Goal: Communication & Community: Answer question/provide support

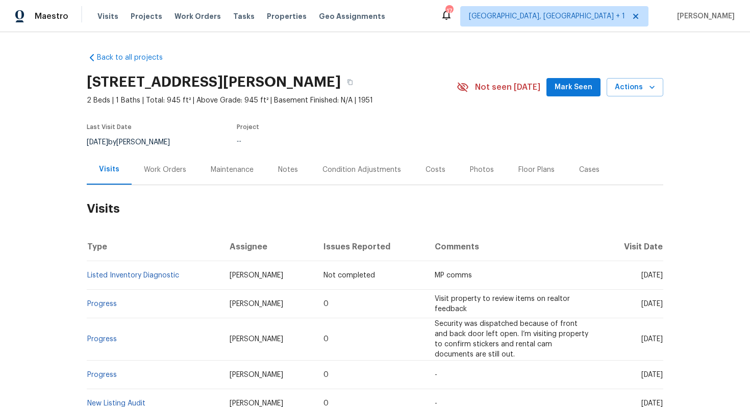
click at [152, 166] on div "Work Orders" at bounding box center [165, 170] width 42 height 10
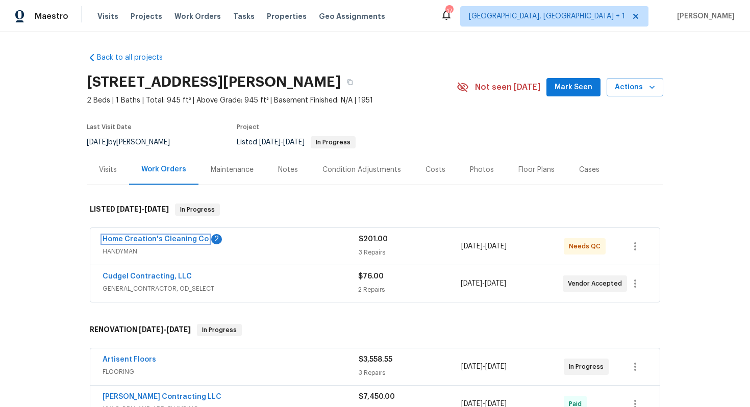
click at [172, 239] on link "Home Creation's Cleaning Co" at bounding box center [156, 239] width 106 height 7
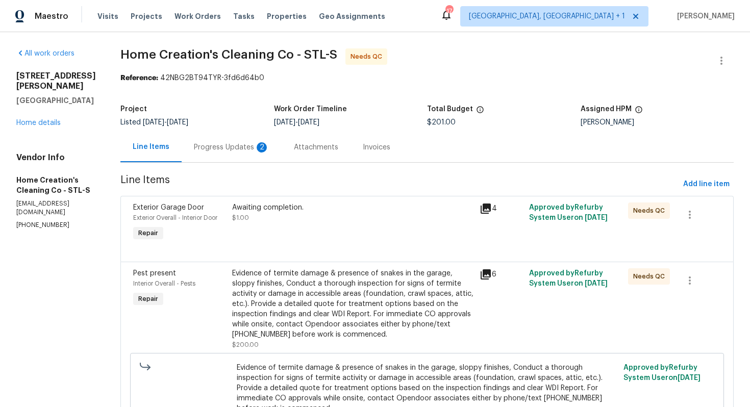
click at [226, 149] on div "Progress Updates 2" at bounding box center [231, 147] width 75 height 10
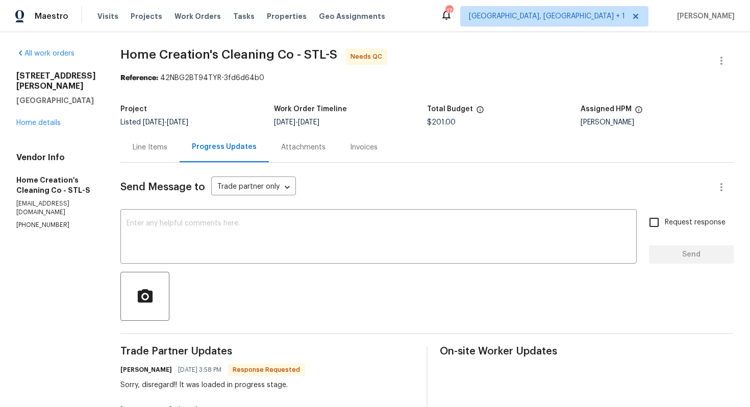
click at [152, 154] on div "Line Items" at bounding box center [149, 147] width 59 height 30
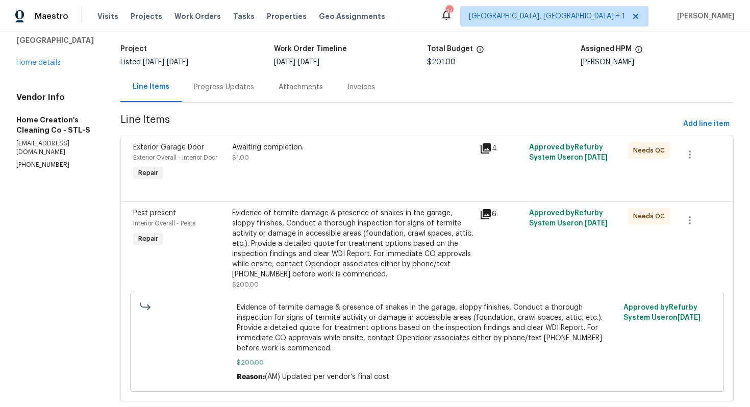
scroll to position [73, 0]
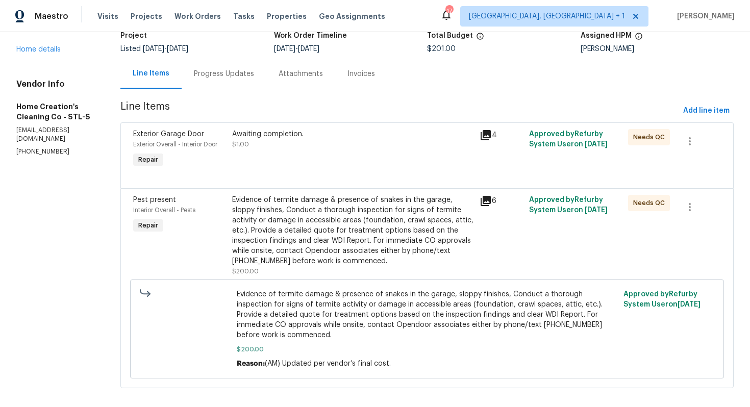
click at [484, 149] on div "4" at bounding box center [500, 149] width 49 height 47
click at [487, 129] on icon at bounding box center [486, 135] width 12 height 12
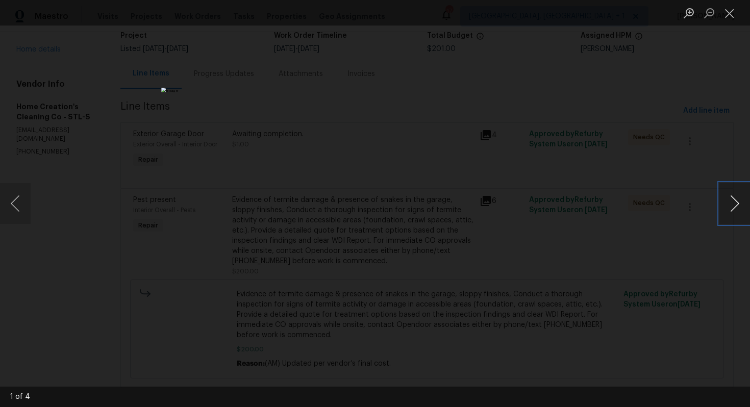
click at [724, 211] on button "Next image" at bounding box center [734, 203] width 31 height 41
click at [662, 218] on div "Lightbox" at bounding box center [375, 203] width 750 height 407
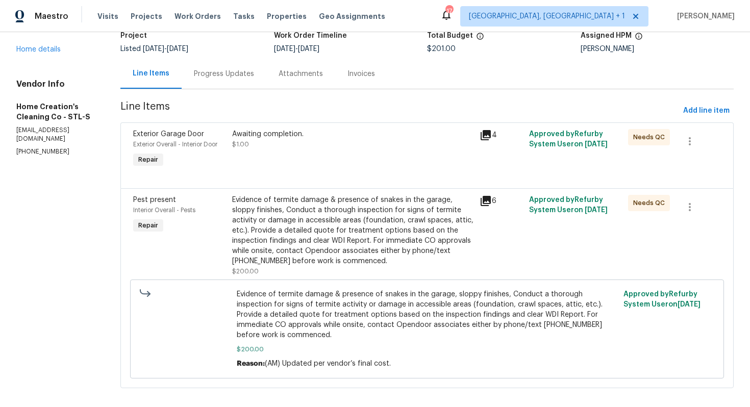
click at [349, 258] on div "Evidence of termite damage & presence of snakes in the garage, sloppy finishes,…" at bounding box center [352, 230] width 241 height 71
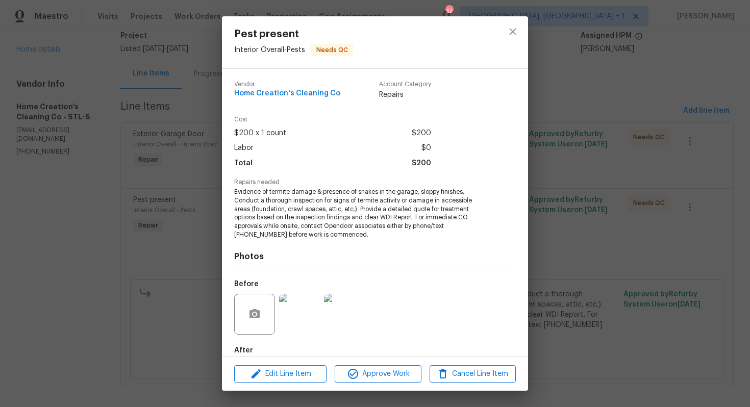
scroll to position [55, 0]
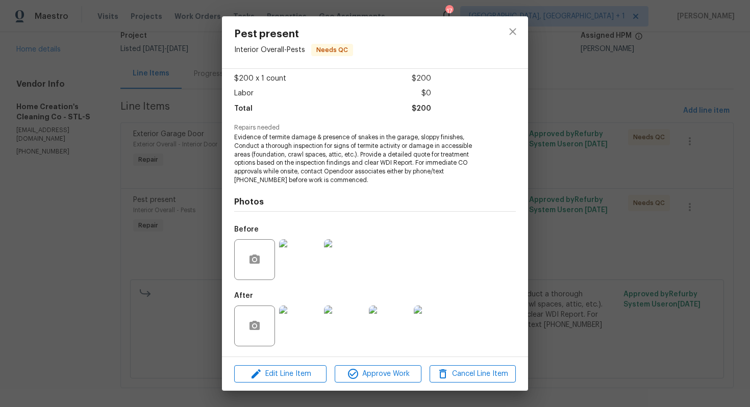
click at [303, 323] on img at bounding box center [299, 326] width 41 height 41
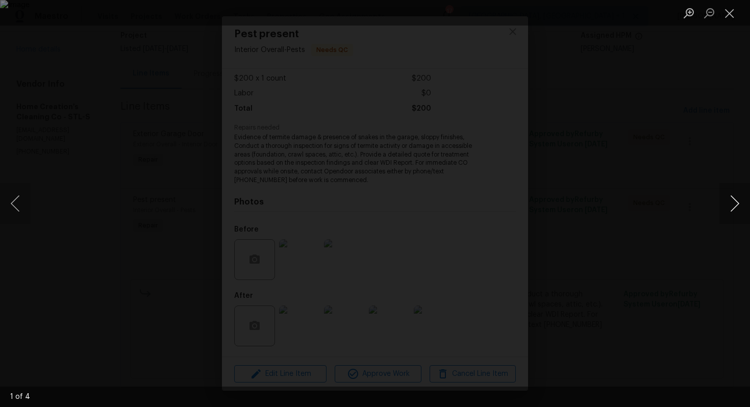
click at [736, 208] on button "Next image" at bounding box center [734, 203] width 31 height 41
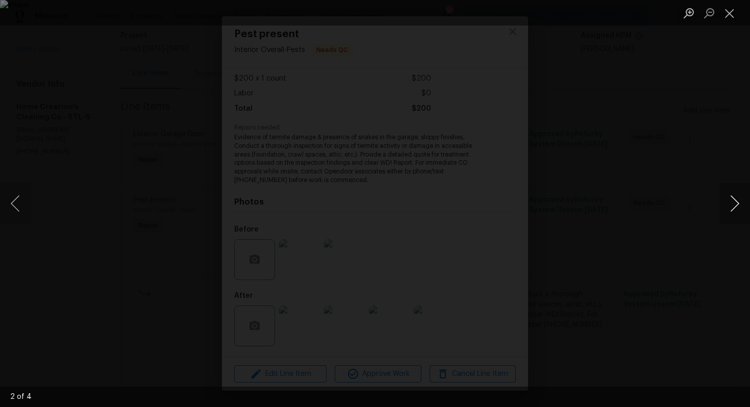
click at [736, 208] on button "Next image" at bounding box center [734, 203] width 31 height 41
click at [663, 217] on div "Lightbox" at bounding box center [375, 203] width 750 height 407
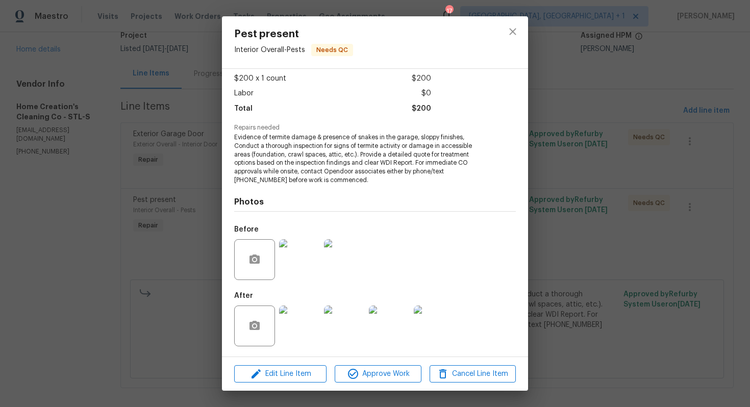
click at [609, 180] on div "Pest present Interior Overall - Pests Needs QC Vendor Home Creation's Cleaning …" at bounding box center [375, 203] width 750 height 407
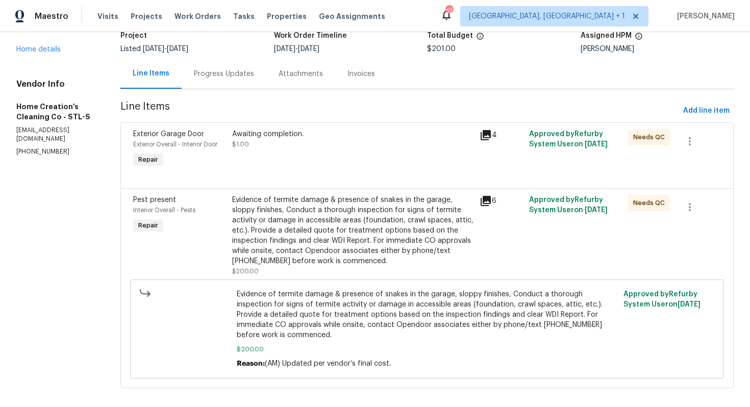
scroll to position [0, 0]
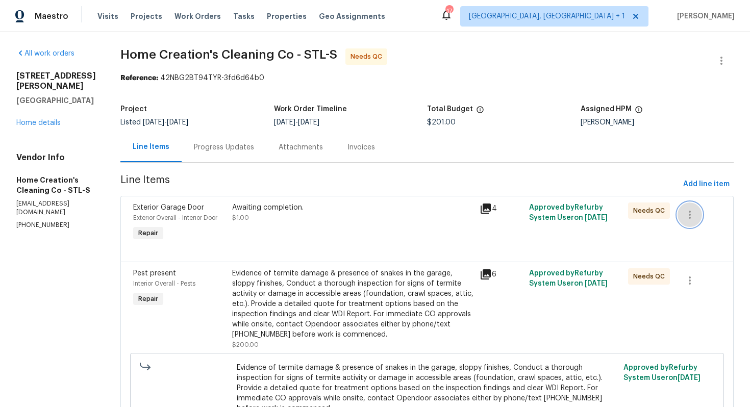
click at [692, 211] on icon "button" at bounding box center [690, 215] width 12 height 12
click at [697, 216] on li "Cancel" at bounding box center [696, 215] width 39 height 17
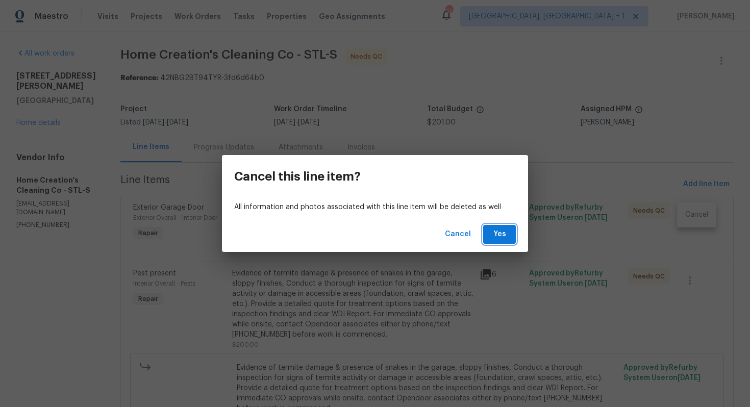
click at [502, 231] on span "Yes" at bounding box center [499, 234] width 16 height 13
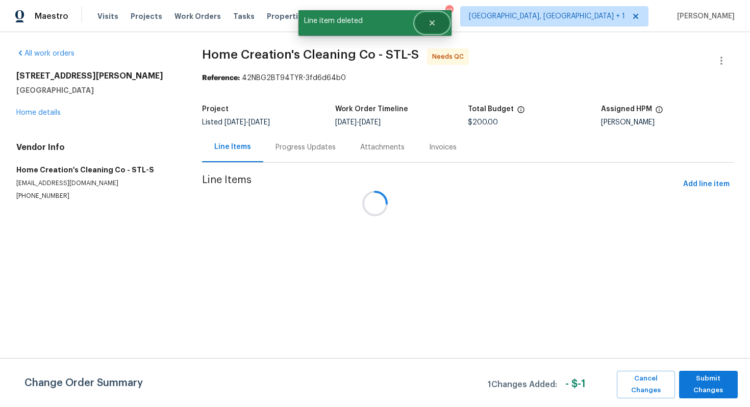
click at [434, 26] on icon "Close" at bounding box center [432, 23] width 8 height 8
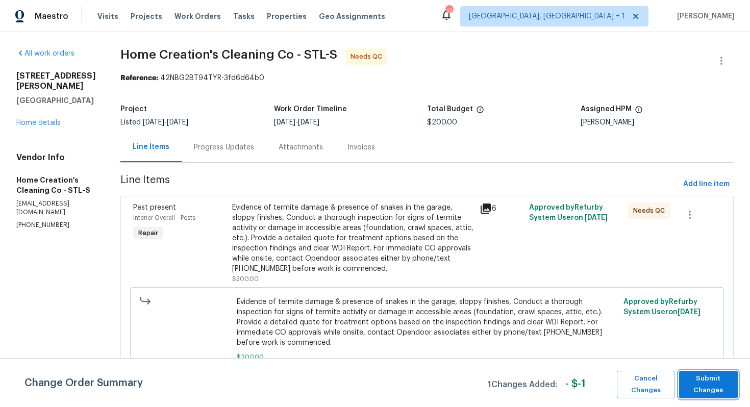
click at [705, 384] on span "Submit Changes" at bounding box center [708, 384] width 48 height 23
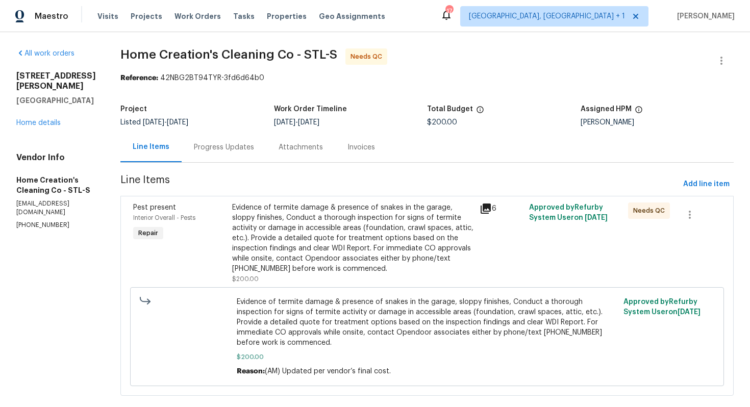
click at [201, 150] on div "Progress Updates" at bounding box center [224, 147] width 60 height 10
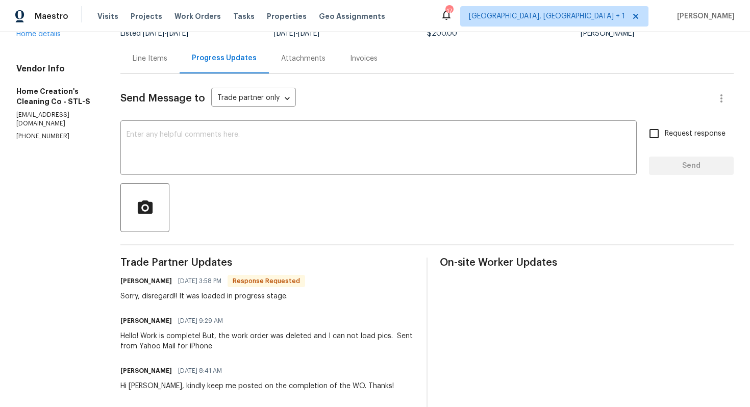
scroll to position [100, 0]
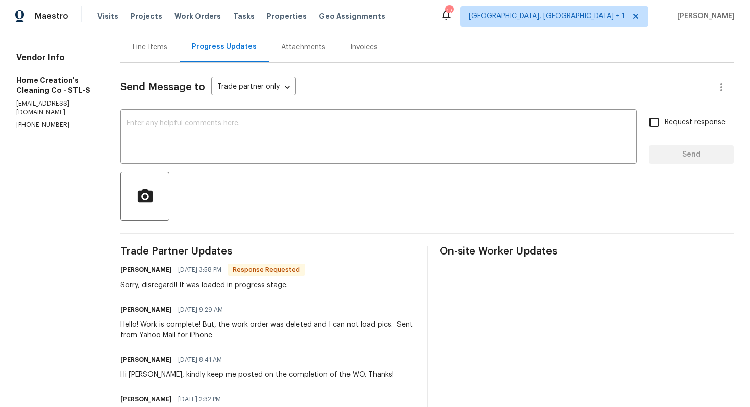
click at [127, 272] on h6 "Elizabeth Radcliff-Quiller" at bounding box center [146, 270] width 52 height 10
copy h6 "Elizabeth"
click at [242, 151] on textarea at bounding box center [379, 138] width 504 height 36
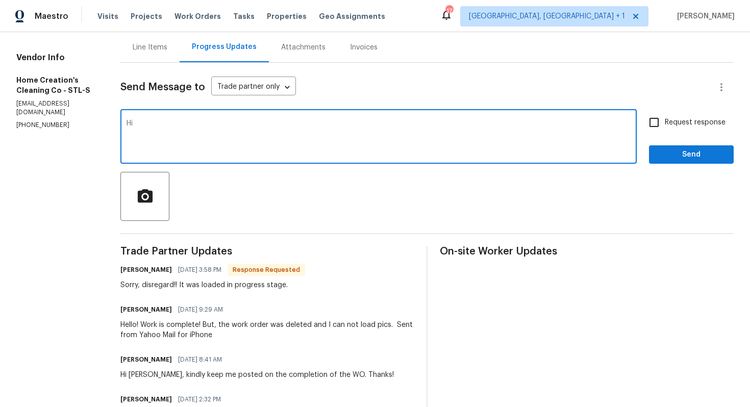
paste textarea "Elizabeth"
click at [180, 127] on textarea "Hi Elizabeth, thakn you" at bounding box center [379, 138] width 504 height 36
click at [185, 125] on textarea "Hi Elizabeth, thakn you" at bounding box center [379, 138] width 504 height 36
click at [224, 127] on textarea "Hi Elizabeth, thank you" at bounding box center [379, 138] width 504 height 36
type textarea "Hi Elizabeth, thank you for completing the job. WO is approved. Thanks!"
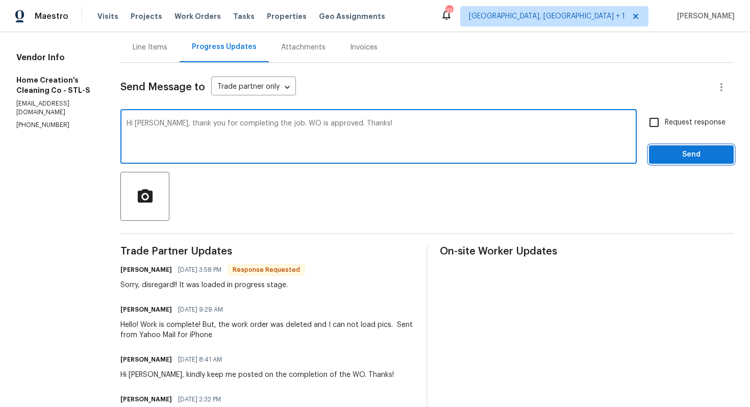
click at [707, 159] on span "Send" at bounding box center [691, 154] width 68 height 13
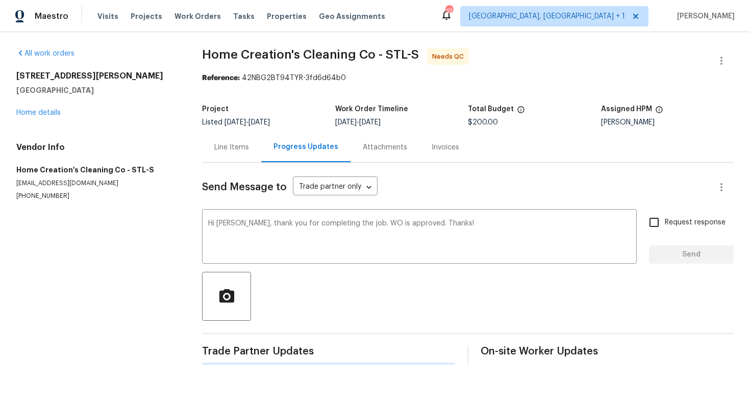
scroll to position [0, 0]
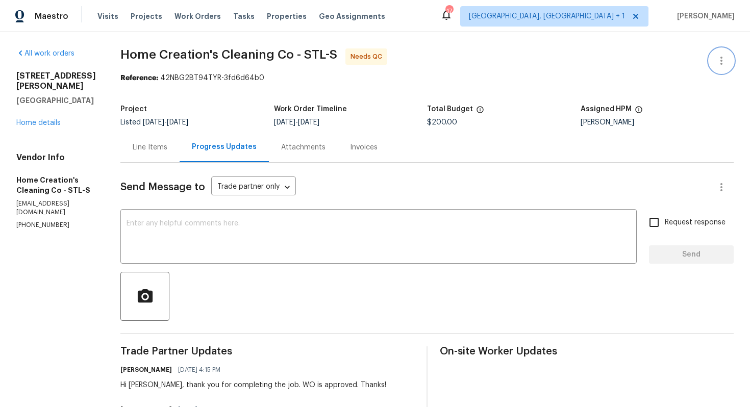
click at [725, 63] on icon "button" at bounding box center [721, 61] width 12 height 12
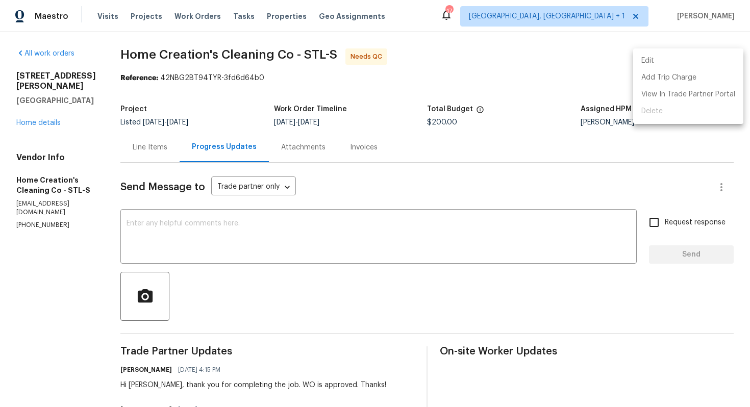
click at [654, 66] on li "Edit" at bounding box center [688, 61] width 110 height 17
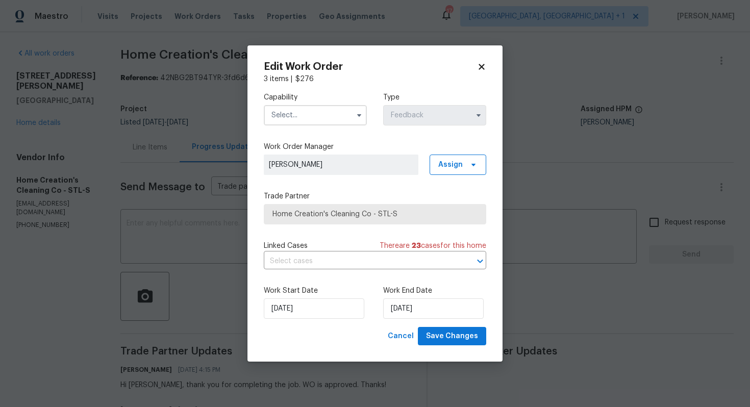
click at [336, 119] on input "text" at bounding box center [315, 115] width 103 height 20
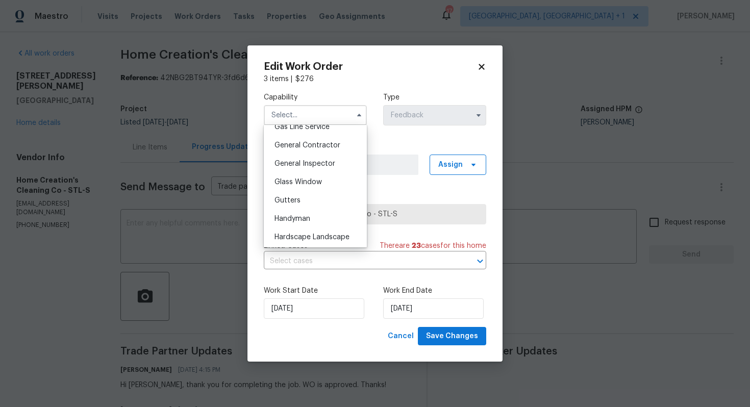
scroll to position [481, 0]
click at [320, 216] on div "Handyman" at bounding box center [315, 217] width 98 height 18
type input "Handyman"
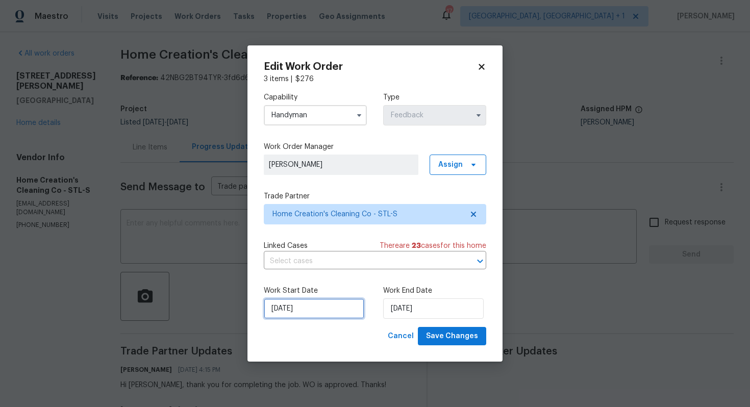
click at [337, 308] on input "23/09/2025" at bounding box center [314, 308] width 100 height 20
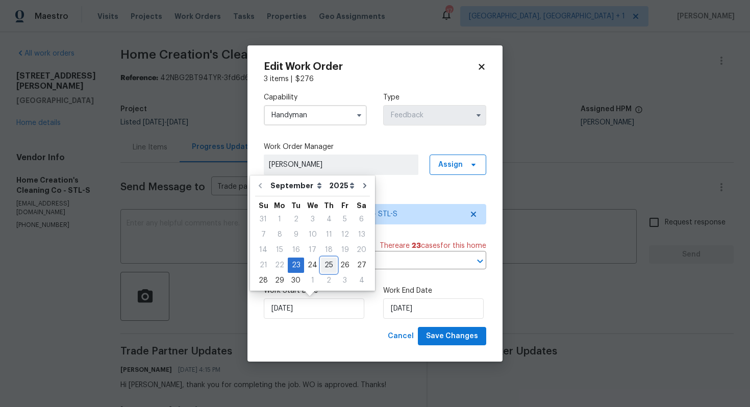
click at [327, 261] on div "25" at bounding box center [329, 265] width 16 height 14
type input "25/09/2025"
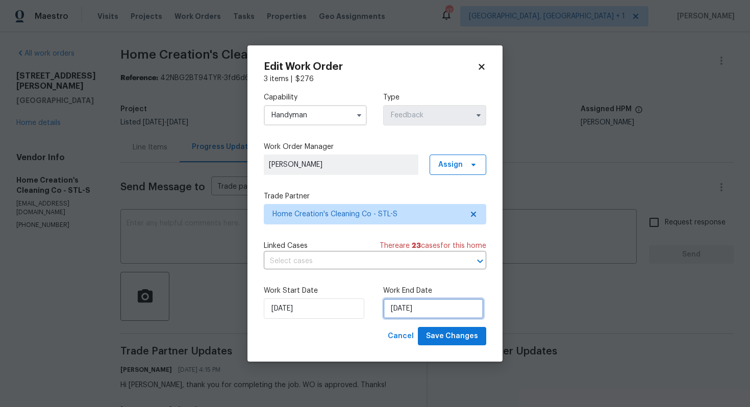
click at [421, 307] on input "25/09/2025" at bounding box center [433, 308] width 100 height 20
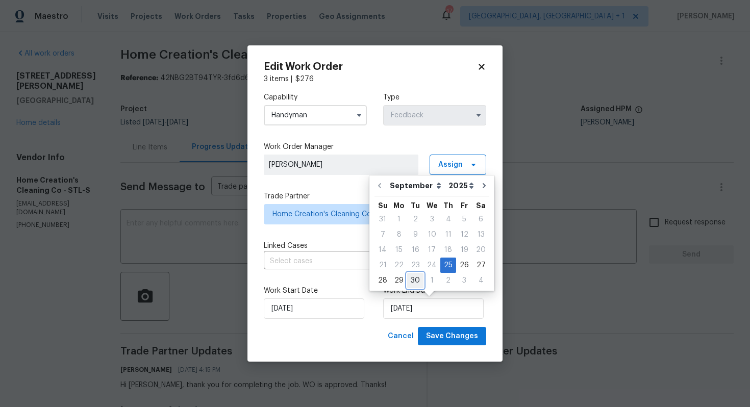
click at [421, 279] on div "30" at bounding box center [415, 280] width 16 height 14
type input "30/09/2025"
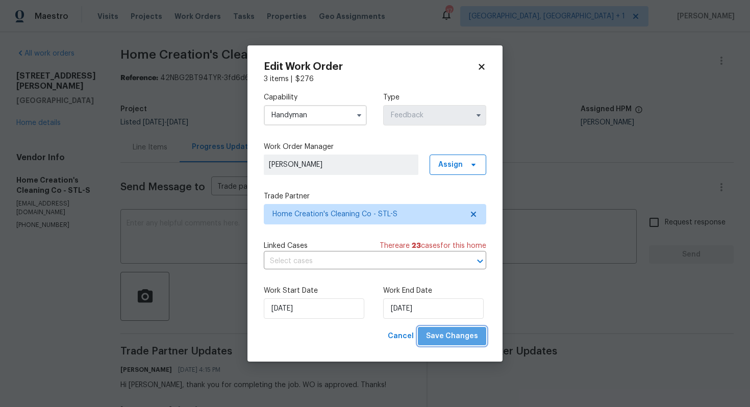
click at [463, 332] on span "Save Changes" at bounding box center [452, 336] width 52 height 13
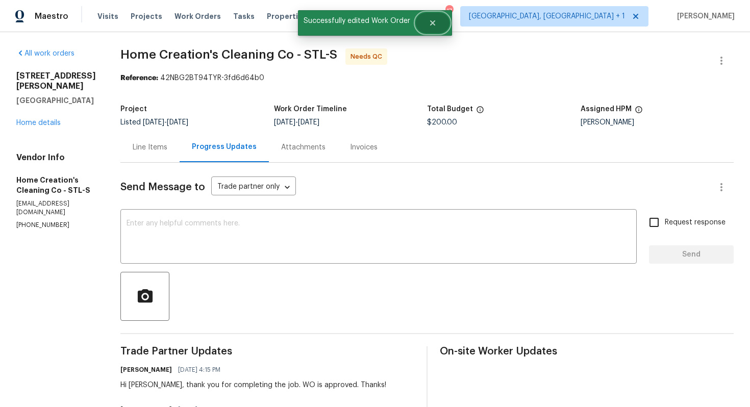
click at [433, 27] on button "Close" at bounding box center [433, 23] width 34 height 20
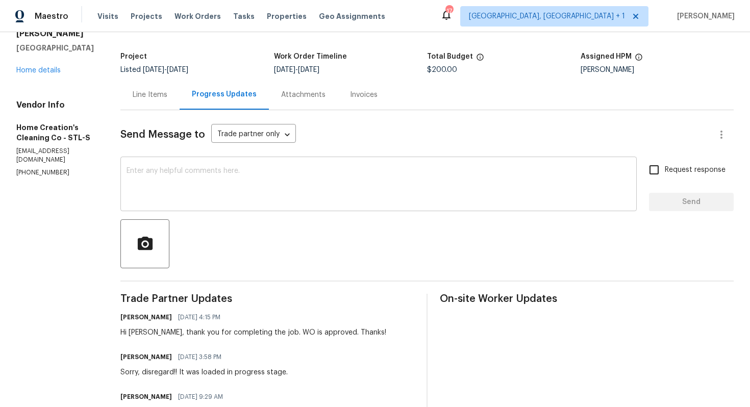
scroll to position [0, 0]
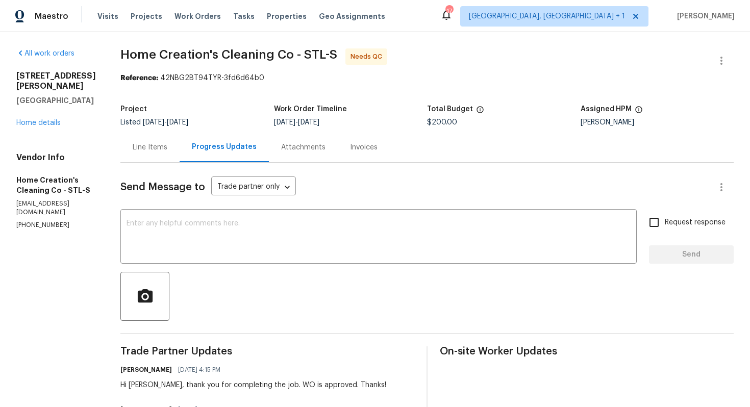
click at [139, 148] on div "Line Items" at bounding box center [150, 147] width 35 height 10
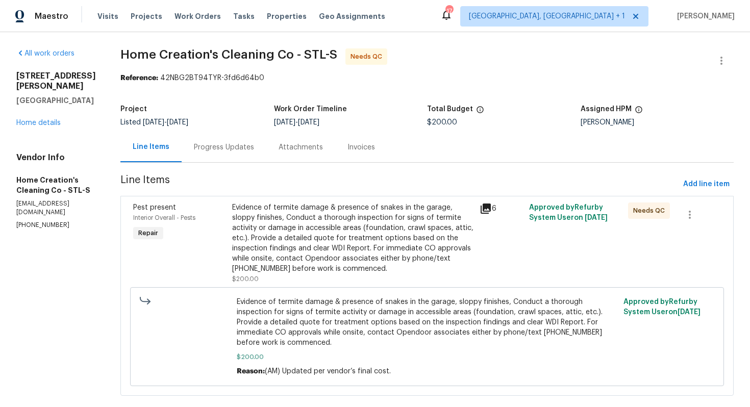
click at [355, 207] on div "Evidence of termite damage & presence of snakes in the garage, sloppy finishes,…" at bounding box center [352, 238] width 241 height 71
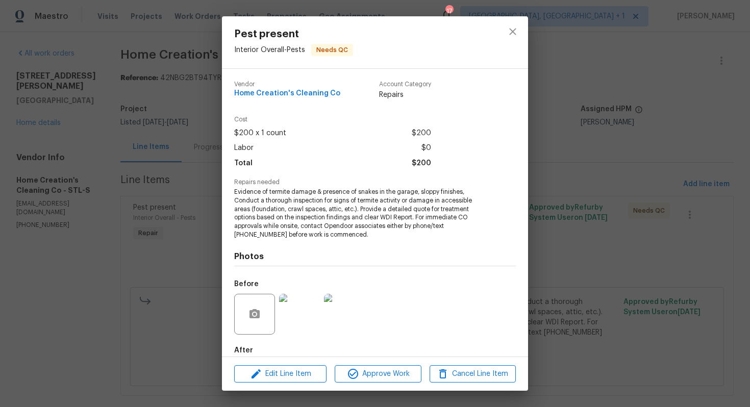
scroll to position [55, 0]
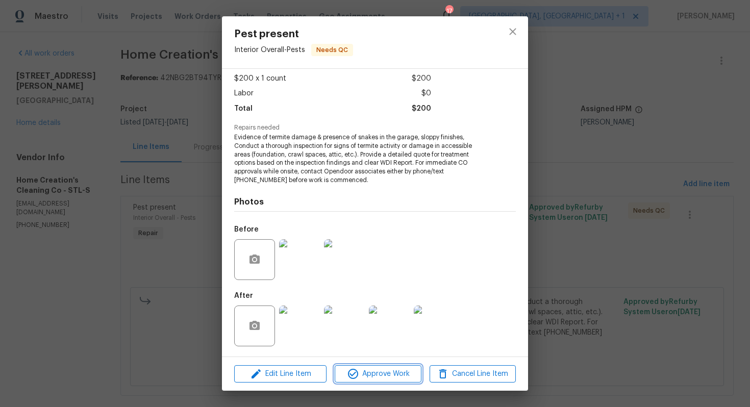
click at [375, 371] on span "Approve Work" at bounding box center [378, 374] width 80 height 13
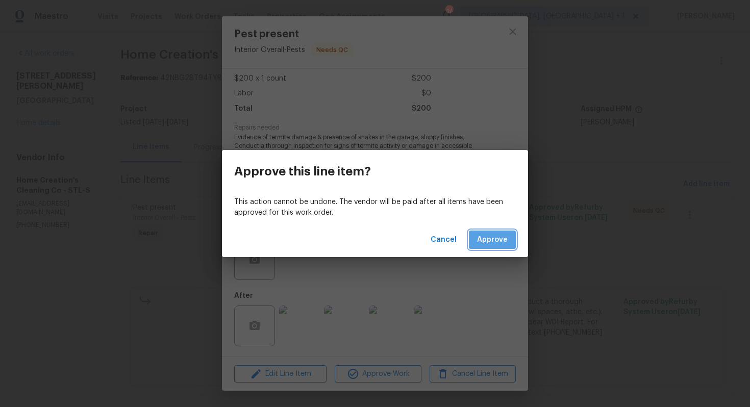
click at [512, 235] on button "Approve" at bounding box center [492, 240] width 47 height 19
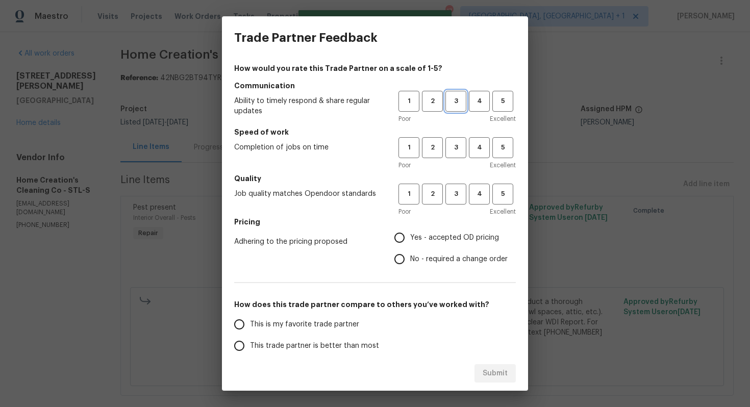
click at [456, 107] on button "3" at bounding box center [455, 101] width 21 height 21
click at [458, 157] on button "3" at bounding box center [455, 147] width 21 height 21
click at [462, 207] on div "Poor Excellent" at bounding box center [456, 212] width 117 height 10
click at [459, 201] on button "3" at bounding box center [455, 194] width 21 height 21
click at [405, 255] on input "No - required a change order" at bounding box center [399, 258] width 21 height 21
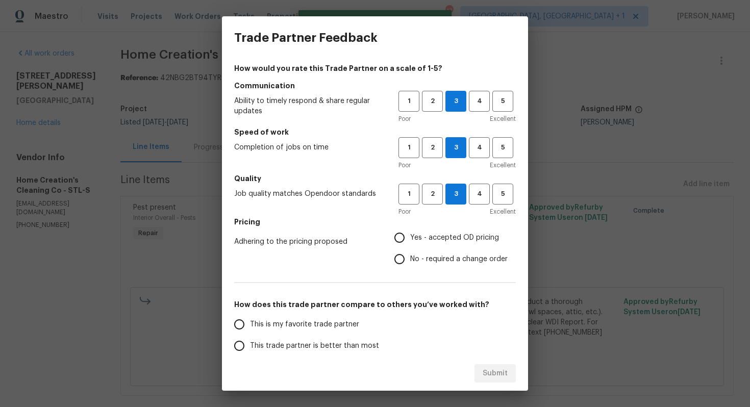
radio input "true"
click at [338, 347] on span "This trade partner is better than most" at bounding box center [314, 346] width 129 height 11
click at [250, 347] on input "This trade partner is better than most" at bounding box center [239, 345] width 21 height 21
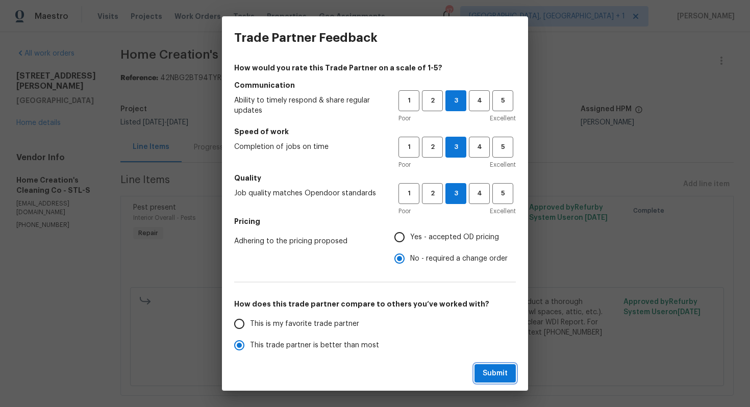
click at [500, 370] on span "Submit" at bounding box center [495, 373] width 25 height 13
radio input "true"
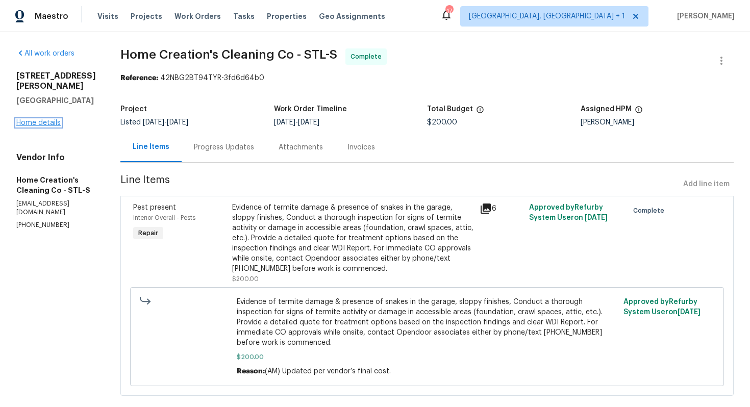
click at [26, 119] on link "Home details" at bounding box center [38, 122] width 44 height 7
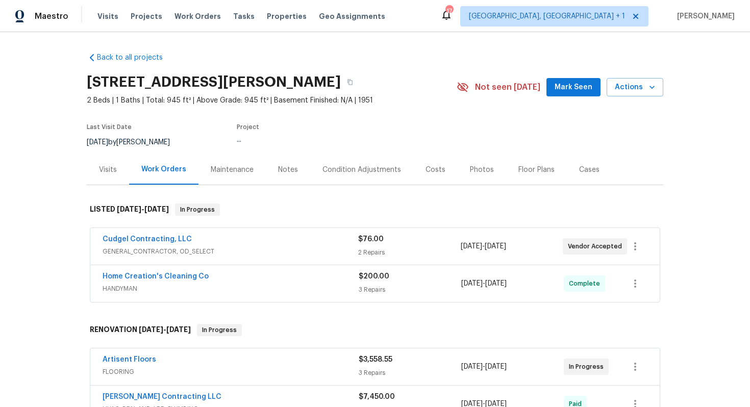
scroll to position [46, 0]
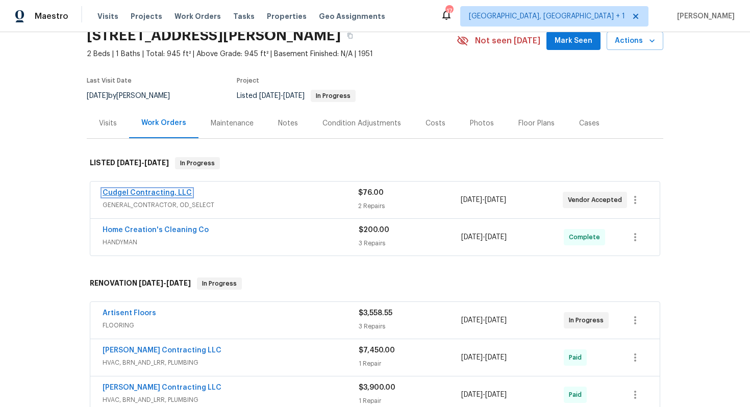
click at [152, 194] on link "Cudgel Contracting, LLC" at bounding box center [147, 192] width 89 height 7
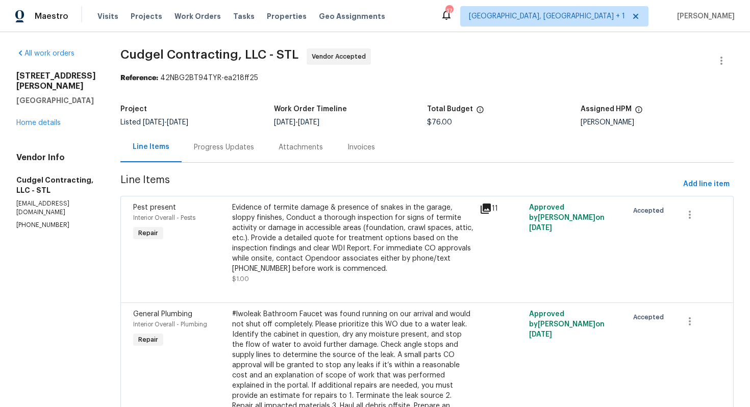
click at [243, 144] on div "Progress Updates" at bounding box center [224, 147] width 60 height 10
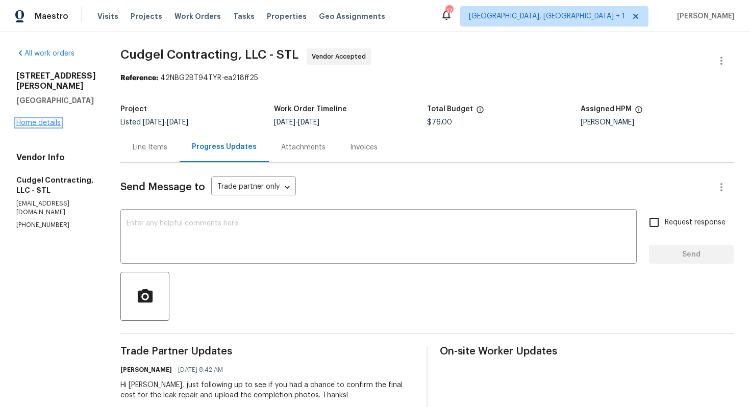
click at [39, 119] on link "Home details" at bounding box center [38, 122] width 44 height 7
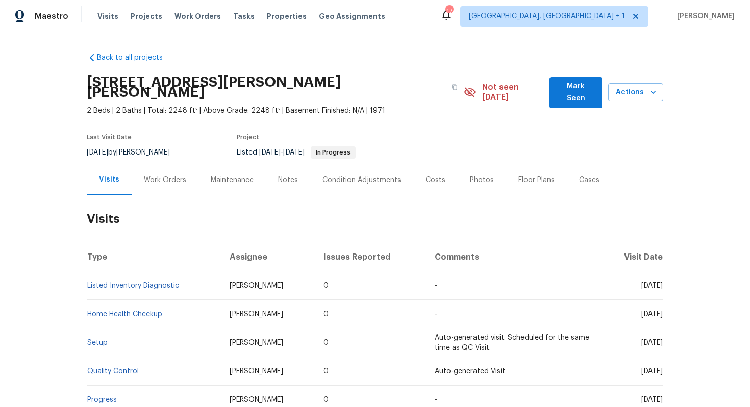
click at [172, 175] on div "Work Orders" at bounding box center [165, 180] width 42 height 10
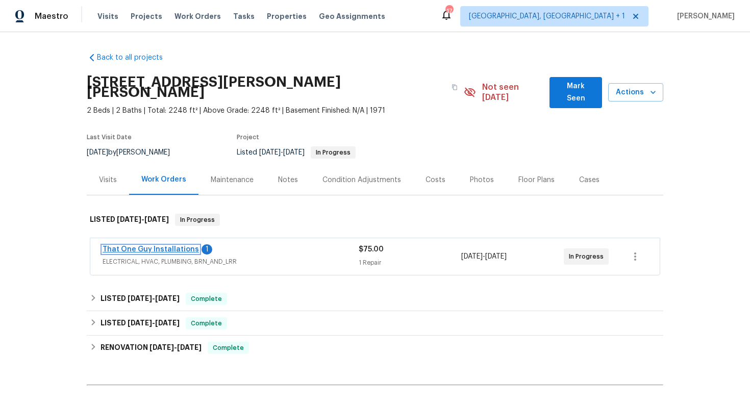
click at [151, 246] on link "That One Guy Installations" at bounding box center [151, 249] width 96 height 7
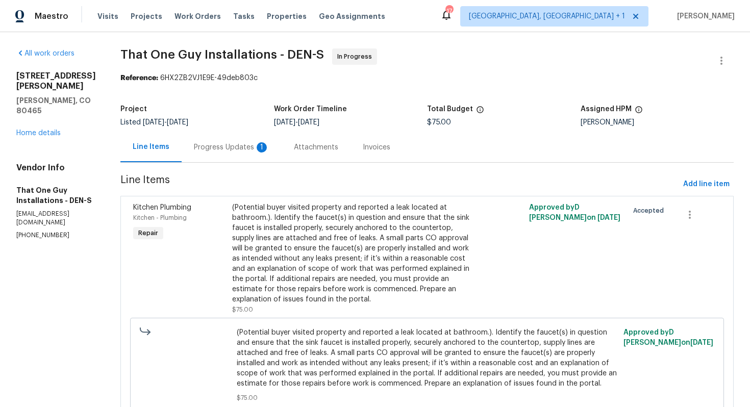
click at [214, 150] on div "Progress Updates 1" at bounding box center [231, 147] width 75 height 10
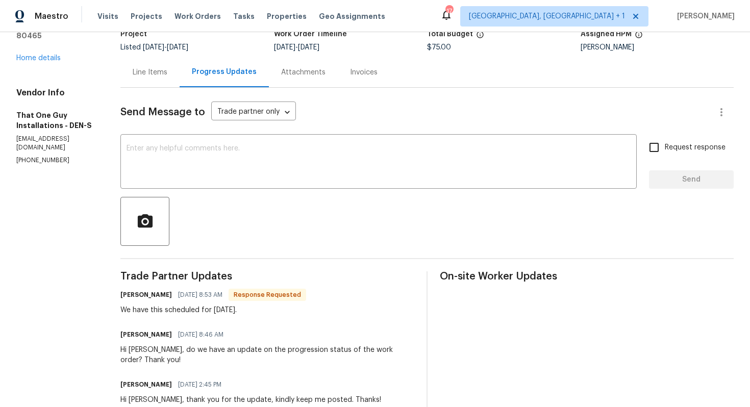
scroll to position [74, 0]
click at [122, 297] on h6 "Matt Bailey" at bounding box center [146, 295] width 52 height 10
copy h6 "Matt"
click at [270, 177] on textarea at bounding box center [379, 163] width 504 height 36
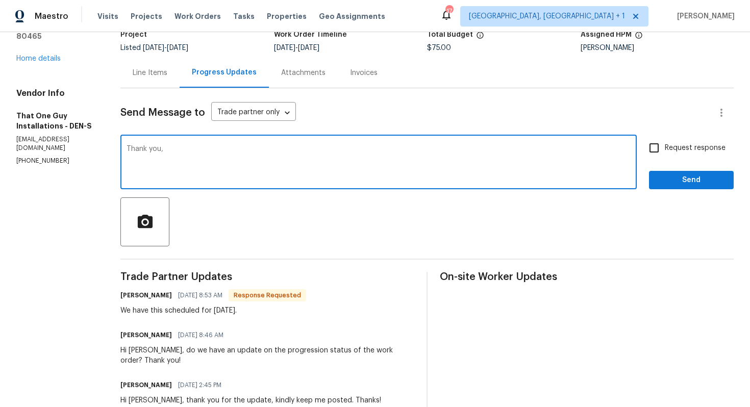
paste textarea "Matt"
type textarea "Thank you, Matt. Kindly keep me posted."
click at [676, 177] on span "Send" at bounding box center [691, 180] width 68 height 13
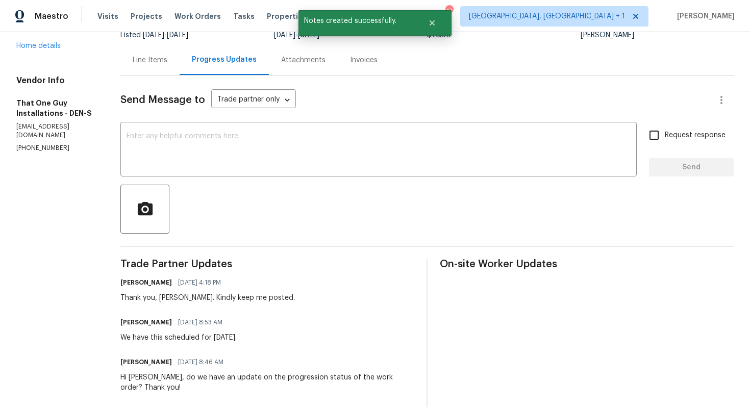
scroll to position [88, 0]
click at [189, 298] on div "Thank you, Matt. Kindly keep me posted." at bounding box center [207, 297] width 174 height 10
click at [168, 338] on div "We have this scheduled for today." at bounding box center [178, 337] width 116 height 10
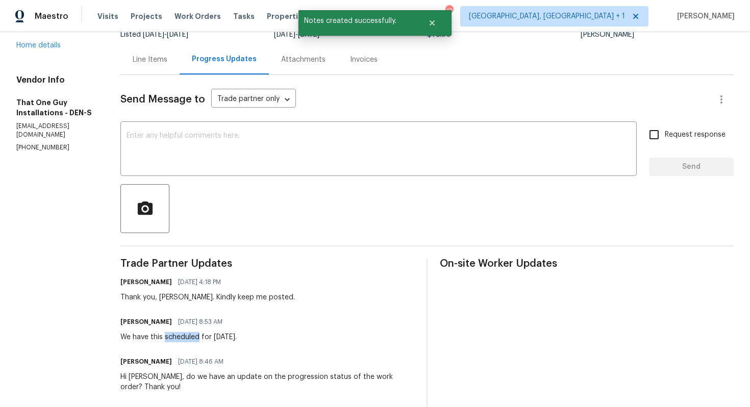
click at [168, 338] on div "We have this scheduled for today." at bounding box center [178, 337] width 116 height 10
copy div "We have this scheduled for today."
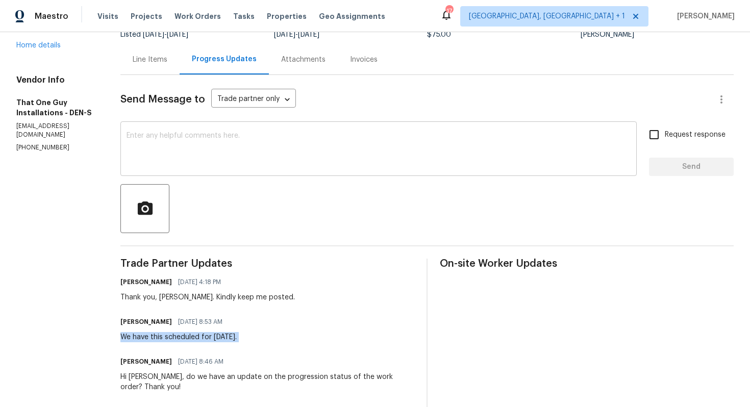
scroll to position [0, 0]
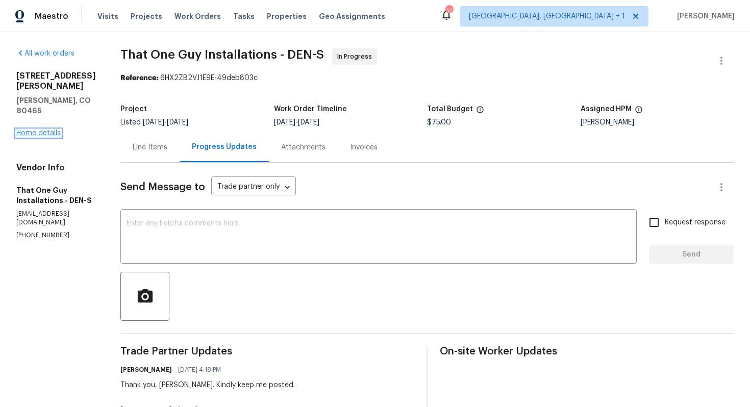
click at [28, 130] on link "Home details" at bounding box center [38, 133] width 44 height 7
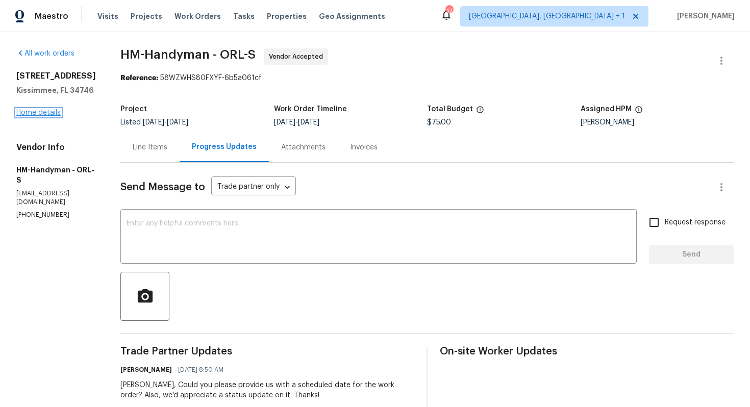
click at [37, 113] on link "Home details" at bounding box center [38, 112] width 44 height 7
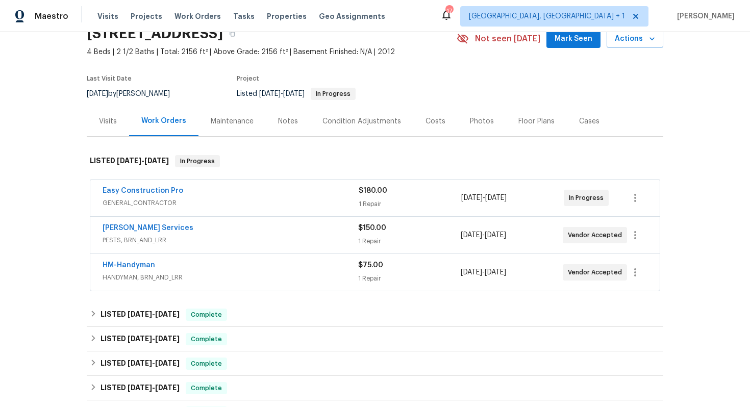
scroll to position [69, 0]
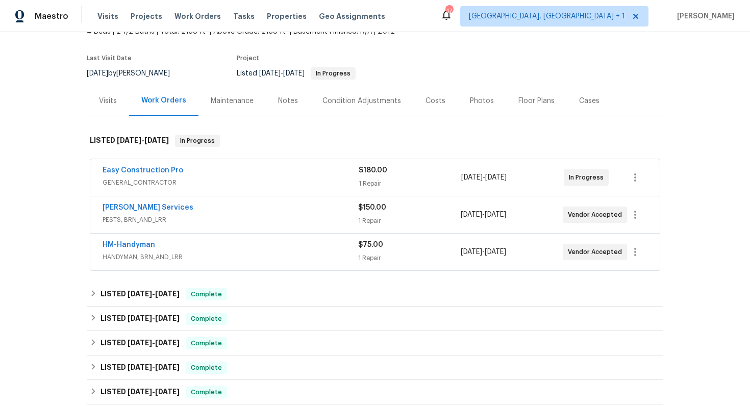
click at [235, 245] on div "HM-Handyman" at bounding box center [231, 246] width 256 height 12
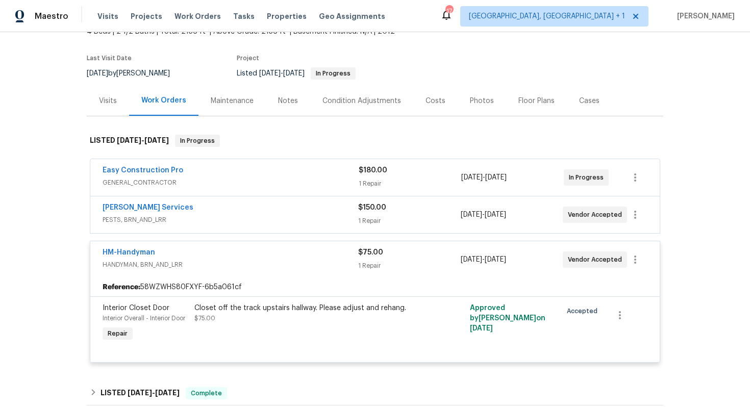
click at [221, 258] on div "HM-Handyman" at bounding box center [231, 253] width 256 height 12
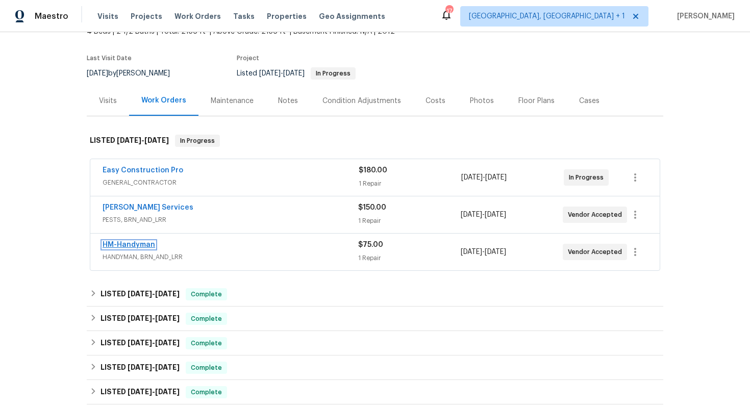
click at [117, 242] on link "HM-Handyman" at bounding box center [129, 244] width 53 height 7
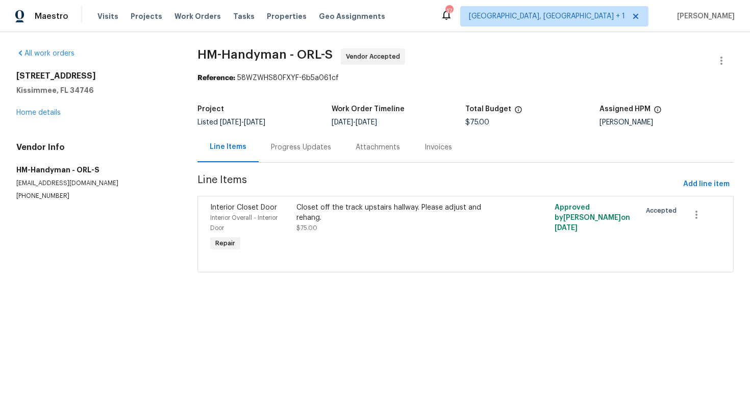
click at [300, 150] on div "Progress Updates" at bounding box center [301, 147] width 60 height 10
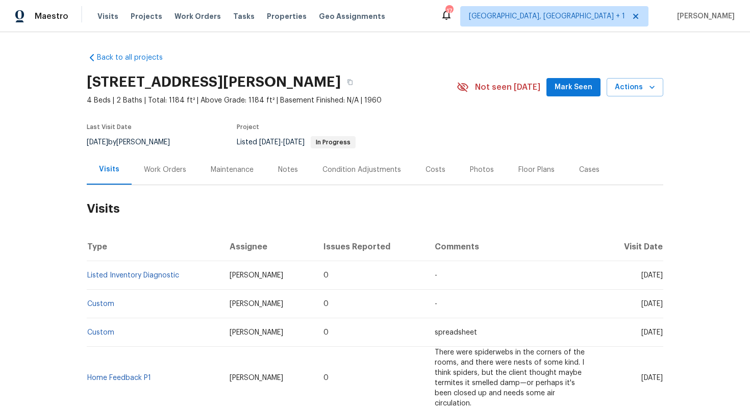
click at [183, 170] on div "Work Orders" at bounding box center [165, 170] width 42 height 10
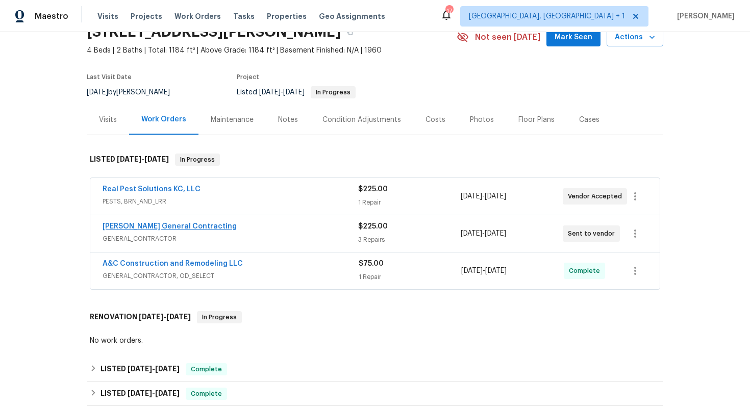
scroll to position [64, 0]
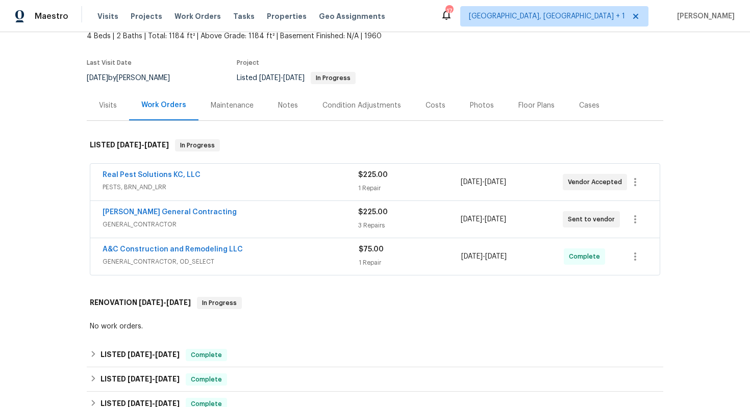
click at [235, 214] on div "Nicholson General Contracting" at bounding box center [231, 213] width 256 height 12
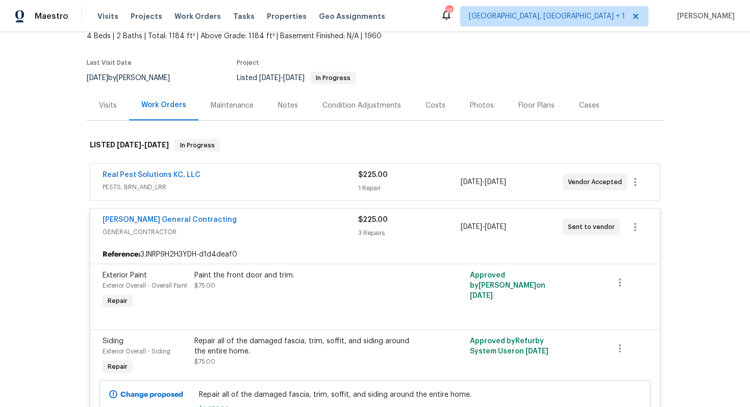
click at [243, 220] on div "Nicholson General Contracting" at bounding box center [231, 221] width 256 height 12
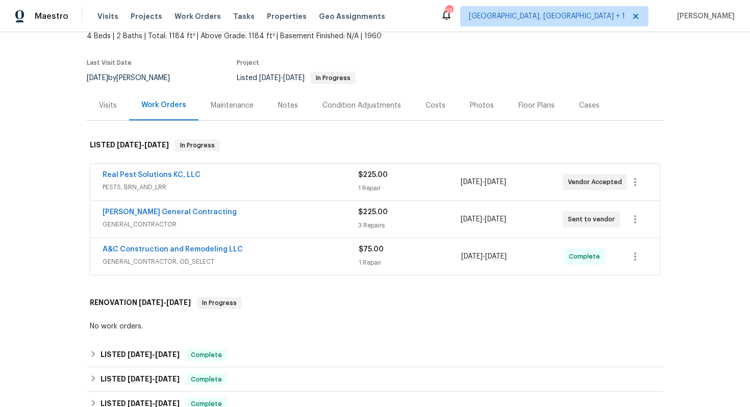
click at [233, 171] on div "Real Pest Solutions KC, LLC" at bounding box center [231, 176] width 256 height 12
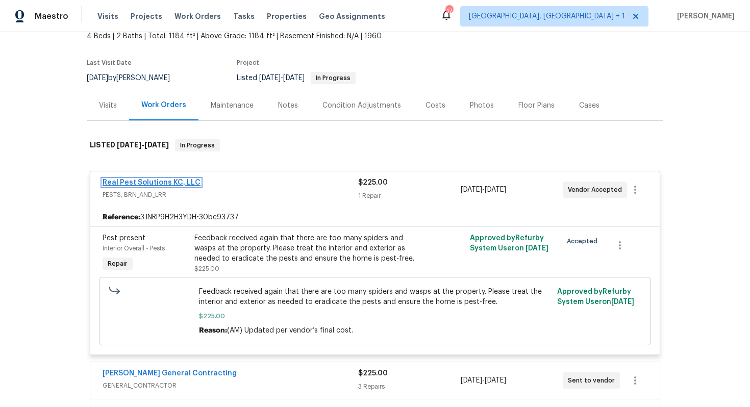
click at [155, 184] on link "Real Pest Solutions KC, LLC" at bounding box center [152, 182] width 98 height 7
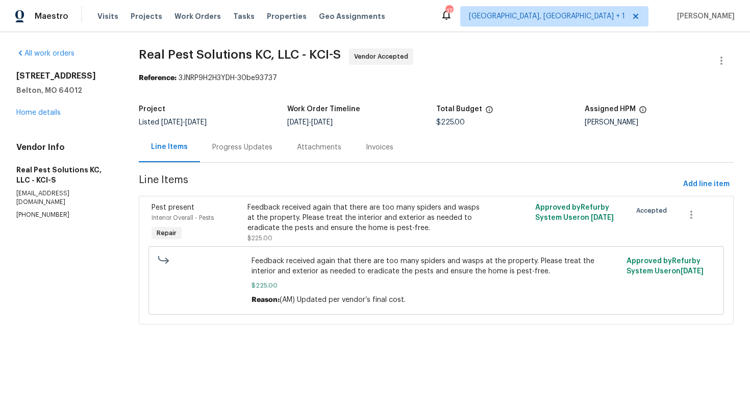
click at [228, 149] on div "Progress Updates" at bounding box center [242, 147] width 60 height 10
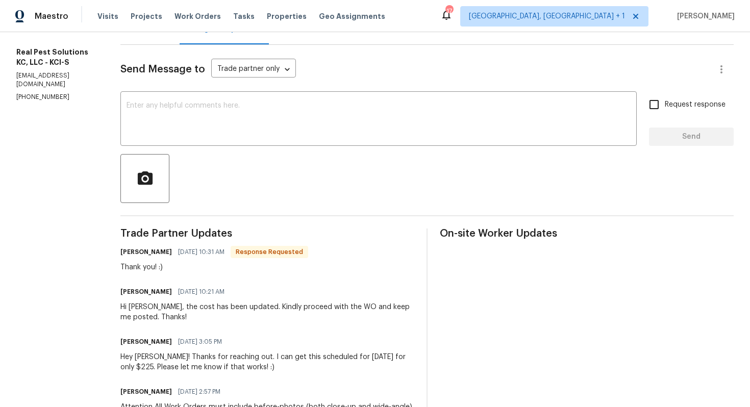
scroll to position [109, 0]
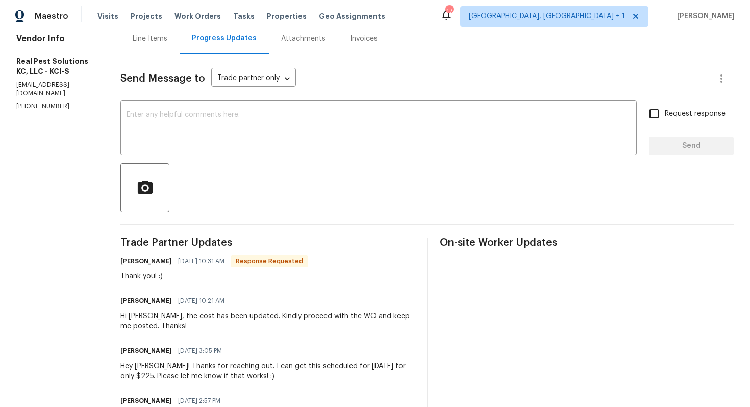
click at [145, 263] on h6 "Kelsey Montgomery" at bounding box center [146, 261] width 52 height 10
copy h6 "Kelsey"
click at [243, 120] on textarea at bounding box center [379, 129] width 504 height 36
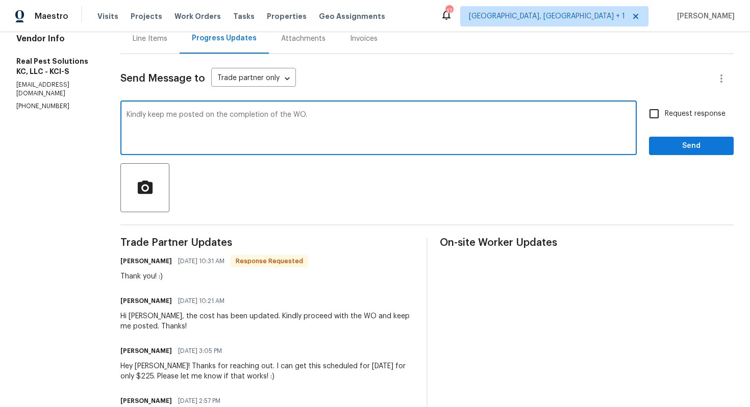
click at [145, 115] on textarea "Kindly keep me posted on the completion of the WO." at bounding box center [379, 129] width 504 height 36
click at [250, 107] on div "Youre Welcome. Kindly keep me posted on the completion of the WO. x ​" at bounding box center [378, 129] width 516 height 52
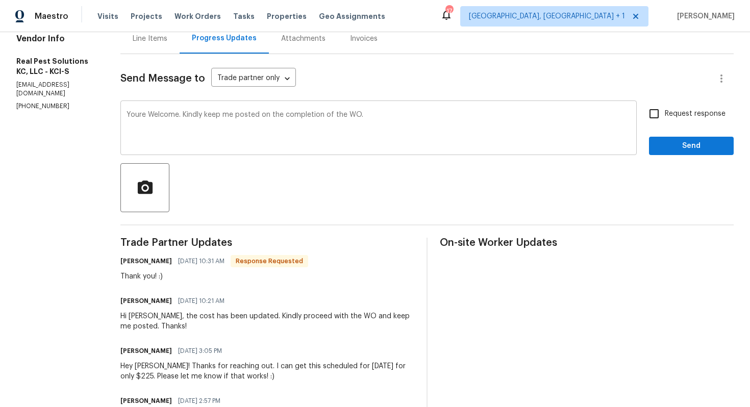
click at [250, 107] on div "Youre Welcome. Kindly keep me posted on the completion of the WO. x ​" at bounding box center [378, 129] width 516 height 52
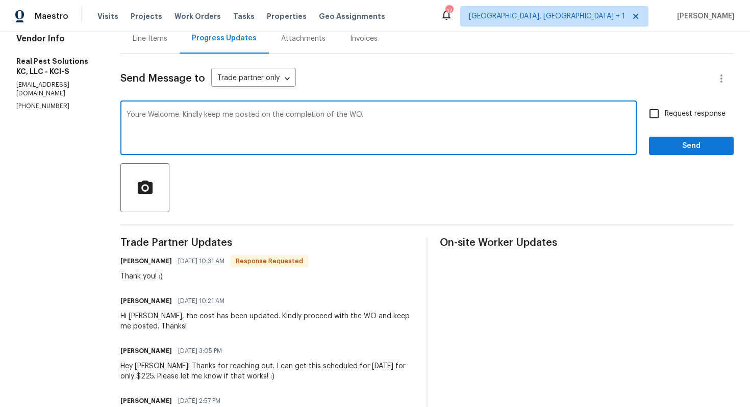
click at [398, 115] on textarea "Youre Welcome. Kindly keep me posted on the completion of the WO." at bounding box center [379, 129] width 504 height 36
click at [398, 115] on textarea "Youre Welcome. Kindly keep me posted on the completion of the WO. Thanks!" at bounding box center [379, 129] width 504 height 36
click at [398, 114] on textarea "Youre Welcome. Kindly keep me posted on the completion of the WO. Thanks!" at bounding box center [379, 129] width 504 height 36
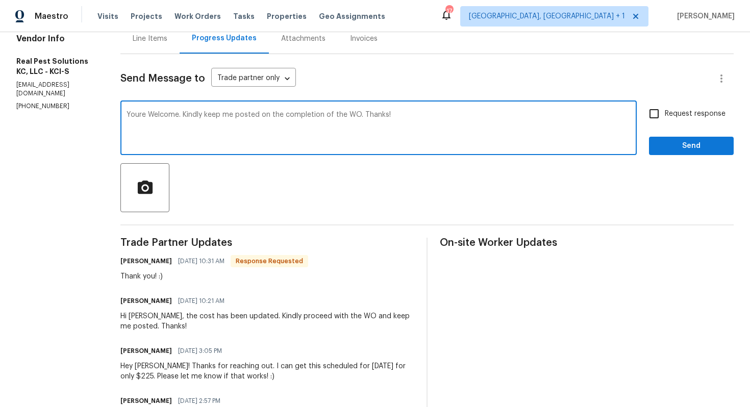
click at [398, 114] on textarea "Youre Welcome. Kindly keep me posted on the completion of the WO. Thanks!" at bounding box center [379, 129] width 504 height 36
paste textarea "’re welcome. Kindly keep me posted on the WO completion"
type textarea "You’re welcome. Kindly keep me posted on the WO completion. Thanks!"
click at [693, 147] on span "Send" at bounding box center [691, 146] width 68 height 13
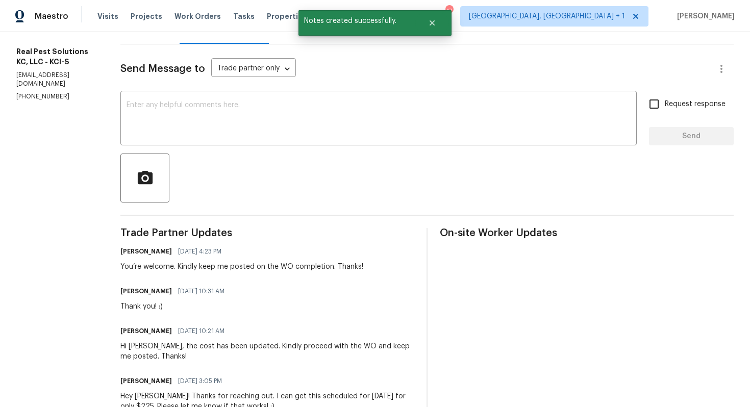
scroll to position [137, 0]
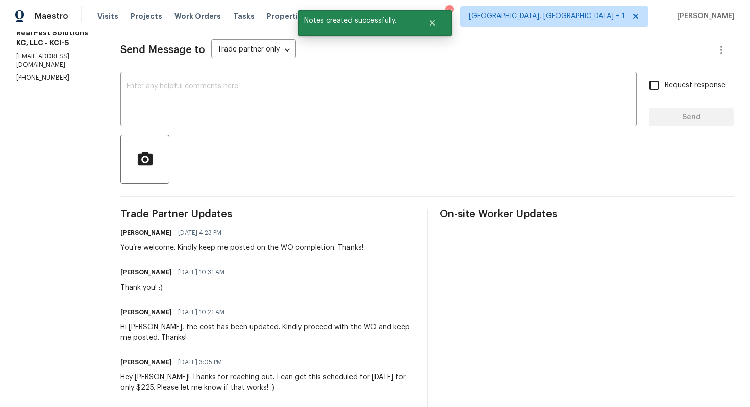
click at [158, 290] on div "Thank you! :)" at bounding box center [175, 288] width 110 height 10
copy div "Thank you! :)"
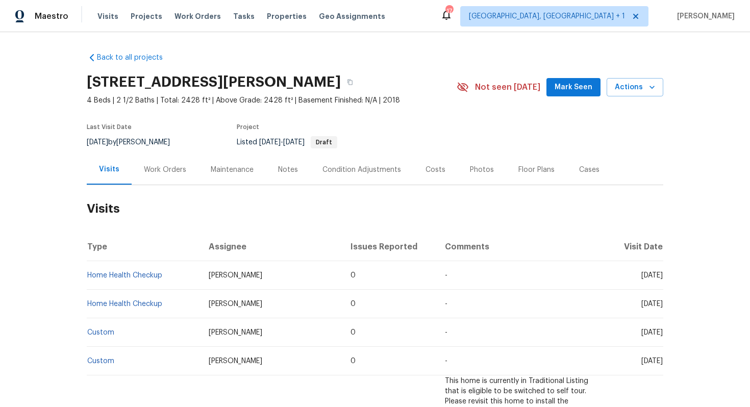
click at [183, 168] on div "Work Orders" at bounding box center [165, 170] width 42 height 10
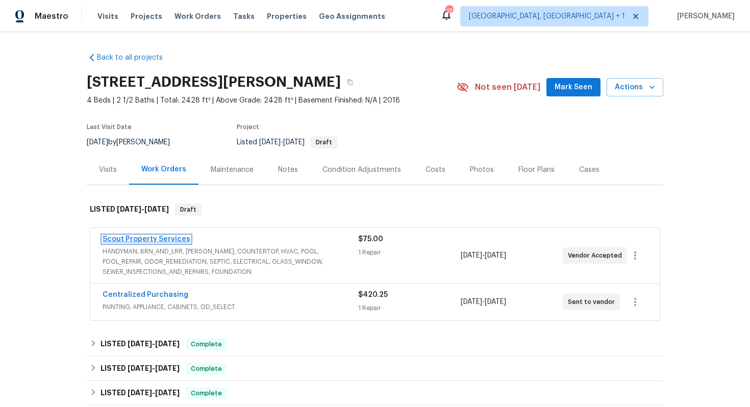
click at [148, 241] on link "Scout Property Services" at bounding box center [147, 239] width 88 height 7
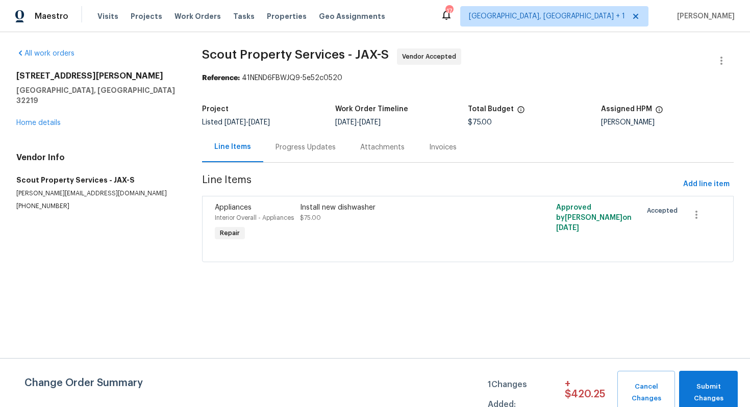
click at [279, 146] on div "Progress Updates" at bounding box center [305, 147] width 60 height 10
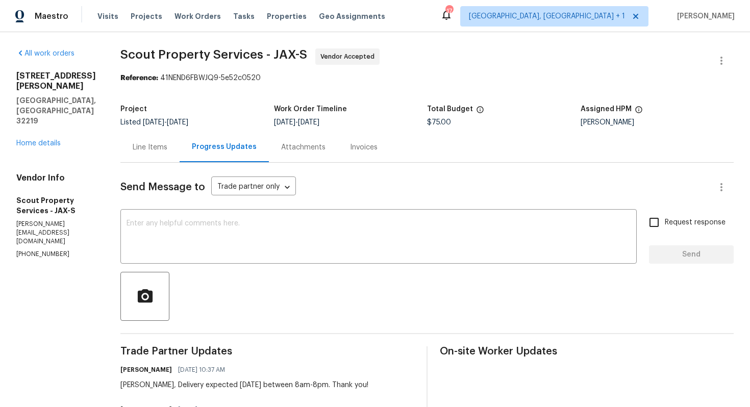
click at [147, 145] on div "Line Items" at bounding box center [150, 147] width 35 height 10
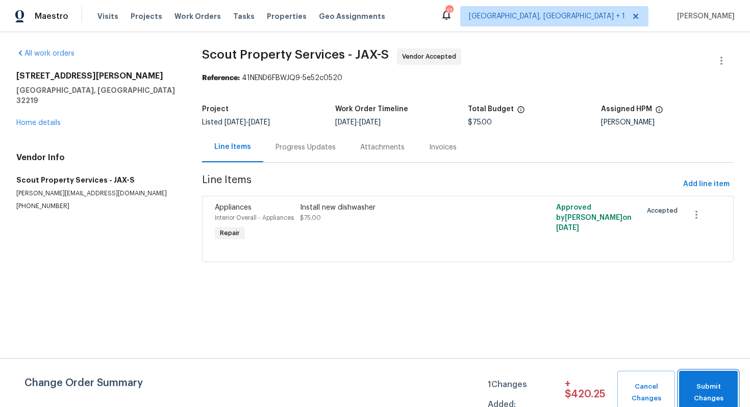
click at [705, 384] on span "Submit Changes" at bounding box center [708, 392] width 48 height 23
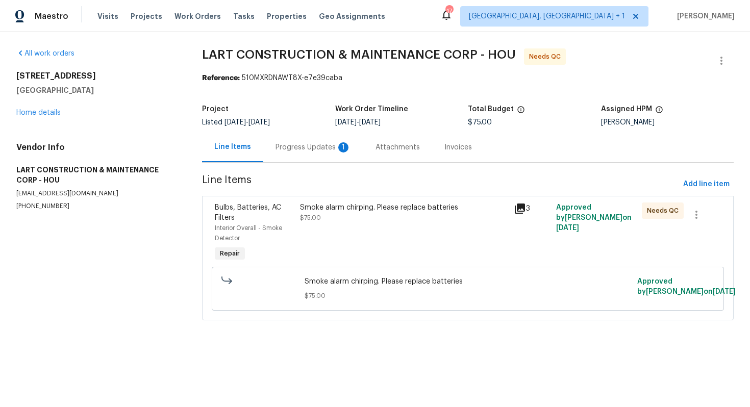
click at [304, 148] on div "Progress Updates 1" at bounding box center [312, 147] width 75 height 10
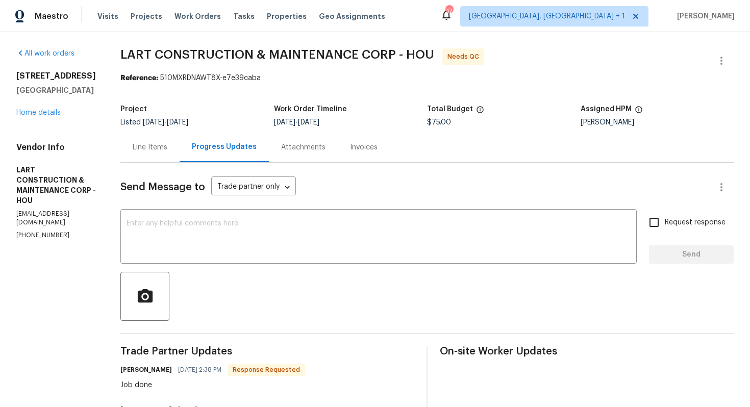
click at [157, 149] on div "Line Items" at bounding box center [150, 147] width 35 height 10
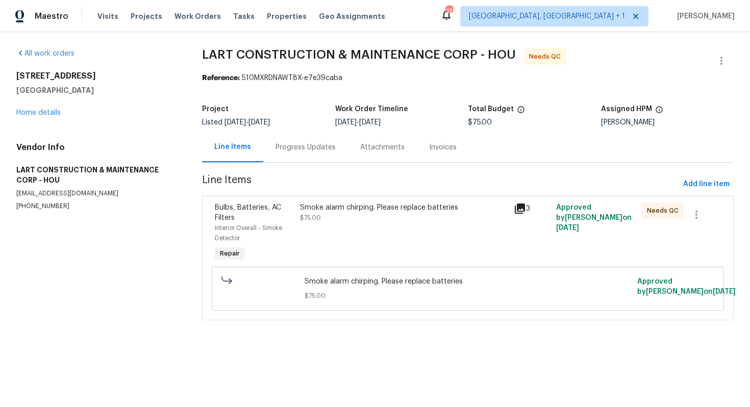
click at [346, 230] on div "Smoke alarm chirping. Please replace batteries $75.00" at bounding box center [403, 232] width 213 height 67
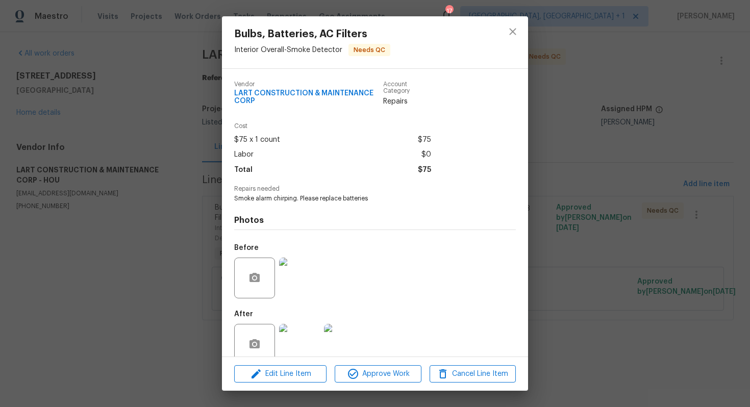
scroll to position [18, 0]
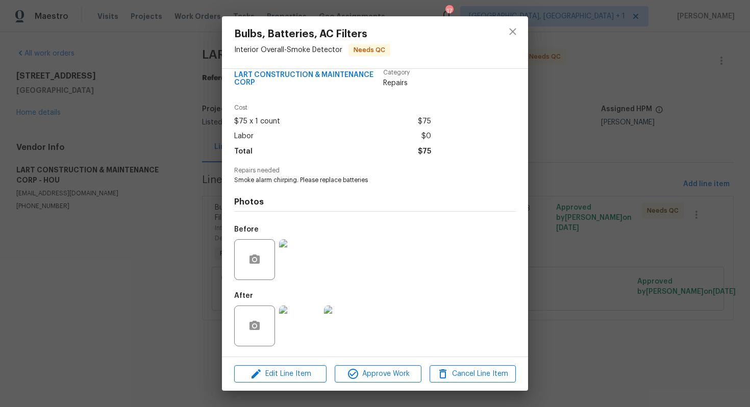
click at [306, 328] on img at bounding box center [299, 326] width 41 height 41
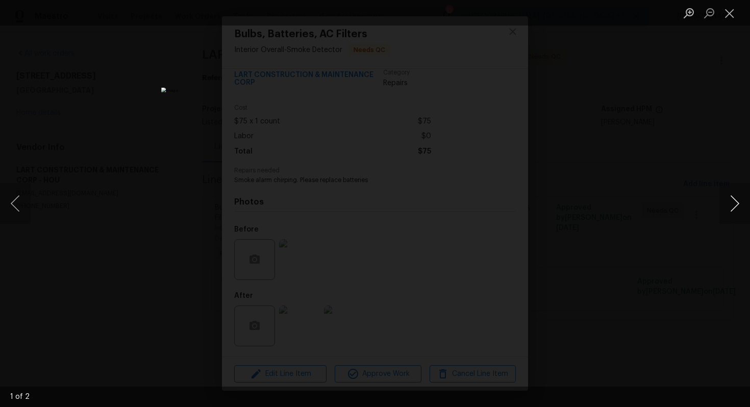
click at [729, 206] on button "Next image" at bounding box center [734, 203] width 31 height 41
click at [652, 219] on div "Lightbox" at bounding box center [375, 203] width 750 height 407
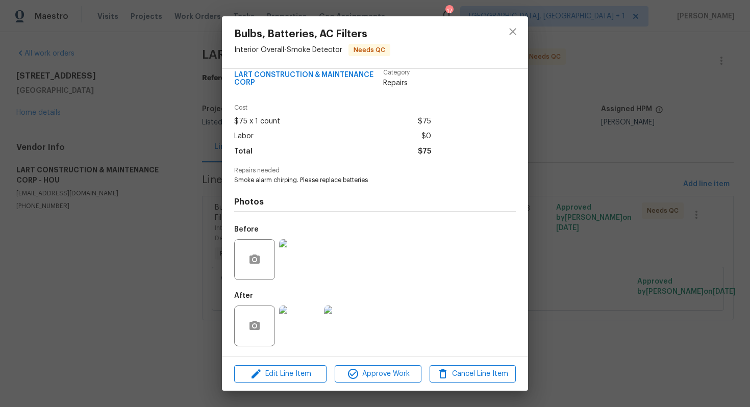
click at [595, 192] on div "Bulbs, Batteries, AC Filters Interior Overall - Smoke Detector Needs QC Vendor …" at bounding box center [375, 203] width 750 height 407
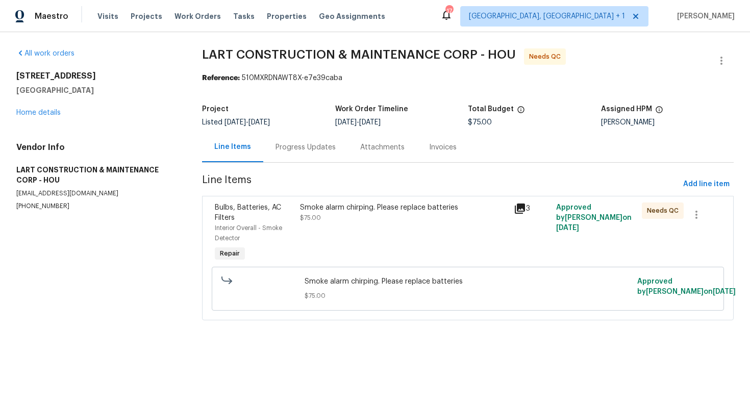
click at [290, 154] on div "Progress Updates" at bounding box center [305, 147] width 85 height 30
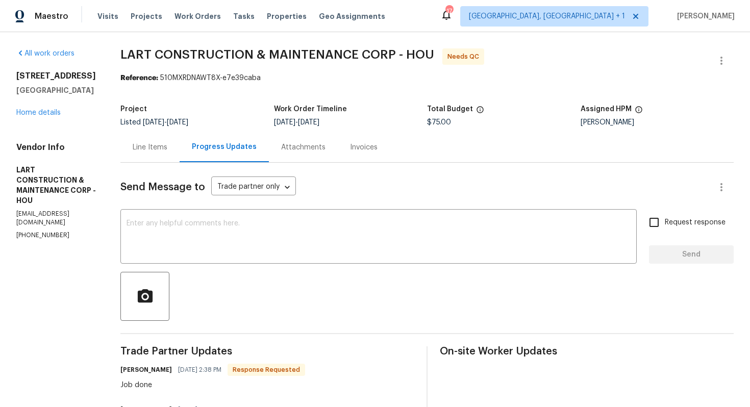
click at [133, 371] on h6 "Luis Rodriguez" at bounding box center [146, 370] width 52 height 10
copy h6 "Luis"
click at [278, 239] on textarea at bounding box center [379, 238] width 504 height 36
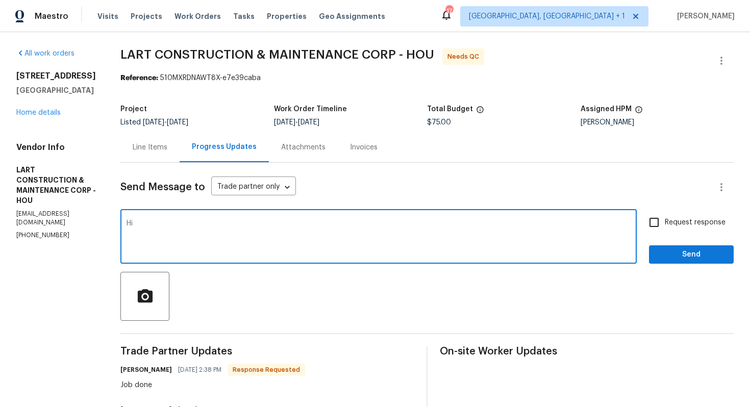
paste textarea "Luis"
type textarea "Hi Luis, thank you for completing the job. WO is approved. Thanks!"
click at [669, 258] on span "Send" at bounding box center [691, 254] width 68 height 13
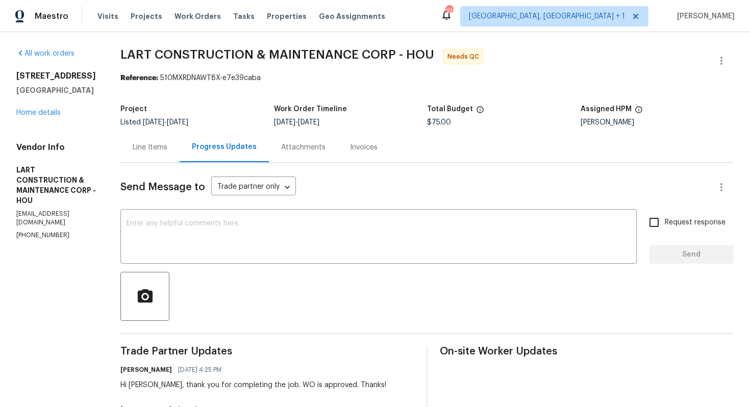
click at [167, 143] on div "Line Items" at bounding box center [150, 147] width 35 height 10
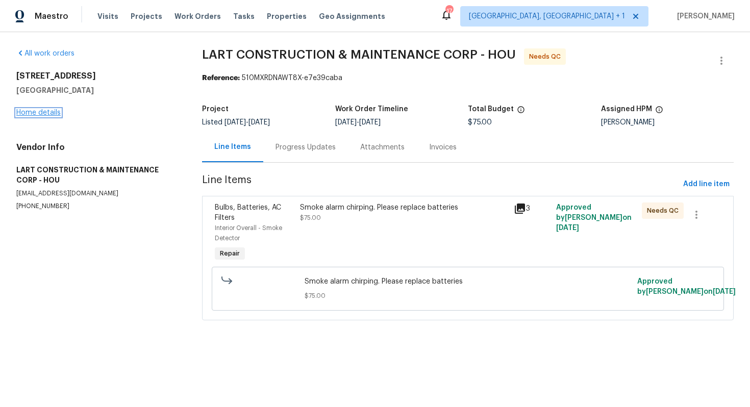
click at [35, 112] on link "Home details" at bounding box center [38, 112] width 44 height 7
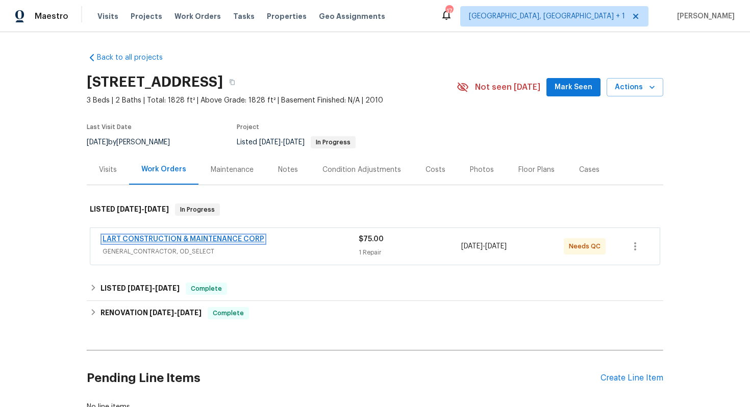
click at [155, 239] on link "LART CONSTRUCTION & MAINTENANCE CORP" at bounding box center [184, 239] width 162 height 7
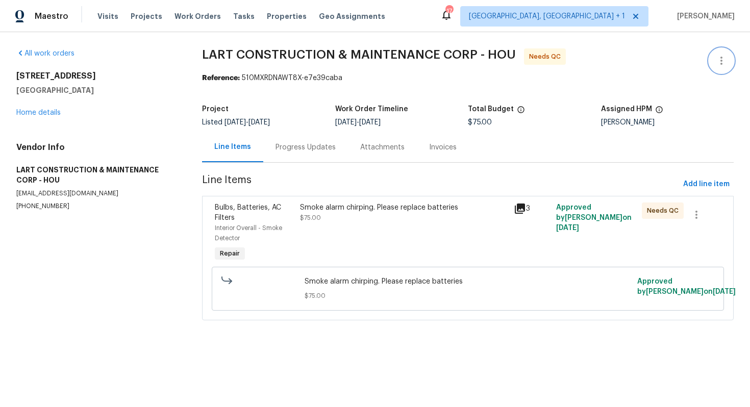
click at [729, 59] on button "button" at bounding box center [721, 60] width 24 height 24
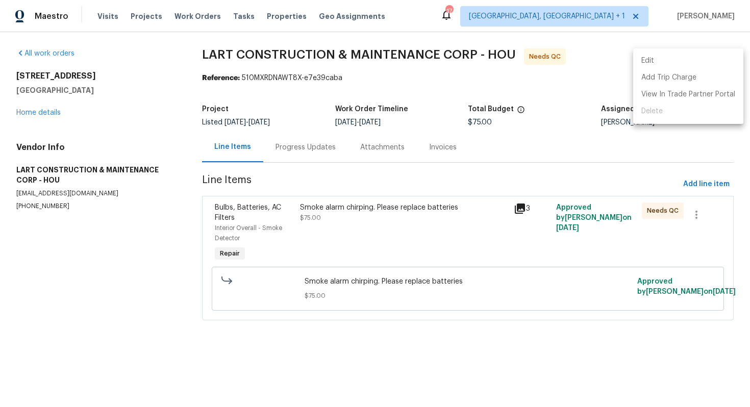
click at [668, 67] on li "Edit" at bounding box center [688, 61] width 110 height 17
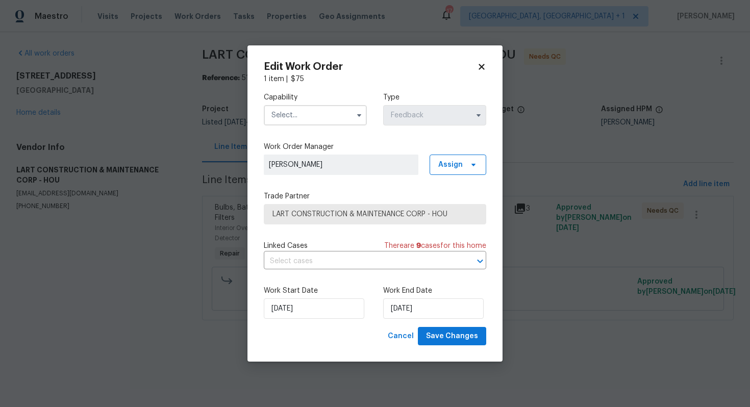
click at [324, 124] on input "text" at bounding box center [315, 115] width 103 height 20
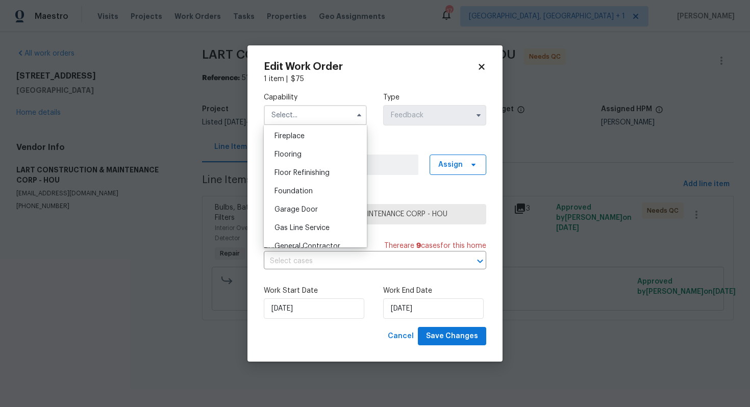
scroll to position [489, 0]
click at [300, 212] on span "Handyman" at bounding box center [292, 209] width 36 height 7
type input "Handyman"
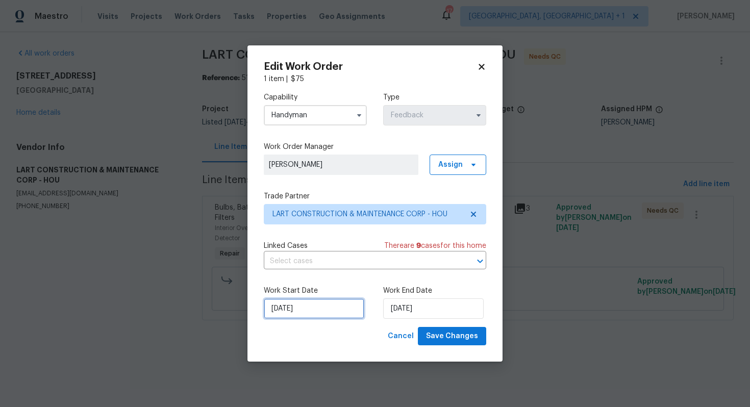
click at [327, 306] on input "29/09/2025" at bounding box center [314, 308] width 100 height 20
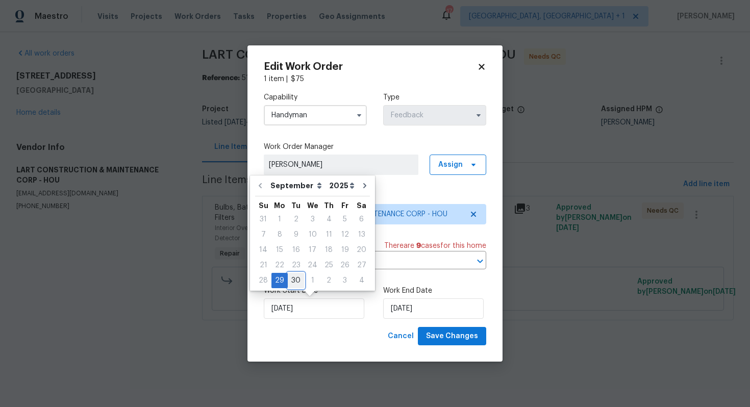
click at [294, 282] on div "30" at bounding box center [296, 280] width 16 height 14
type input "30/09/2025"
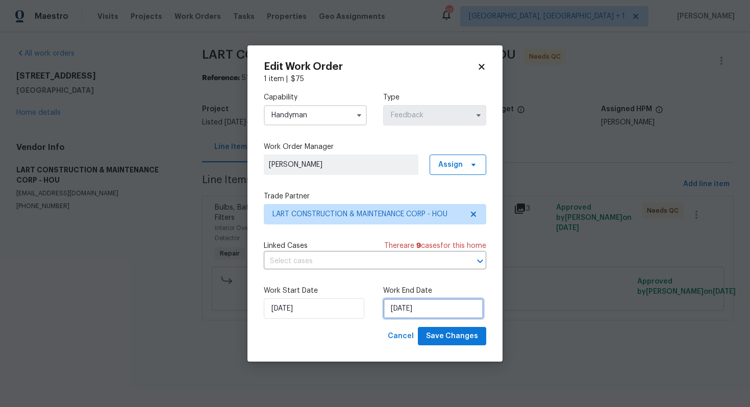
click at [411, 303] on input "01/10/2025" at bounding box center [433, 308] width 100 height 20
select select "9"
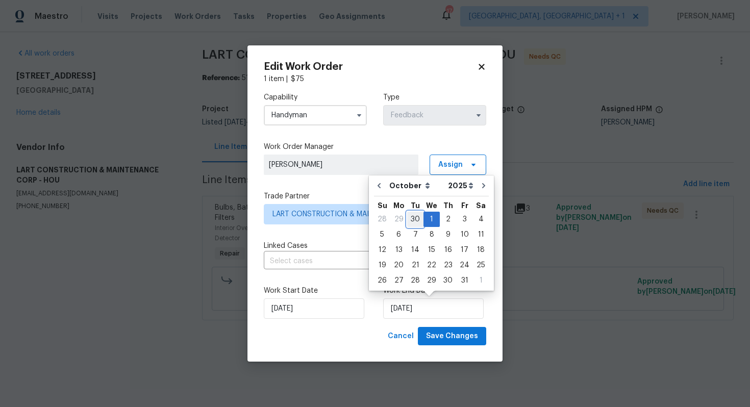
click at [413, 218] on div "30" at bounding box center [415, 219] width 16 height 14
type input "30/09/2025"
select select "8"
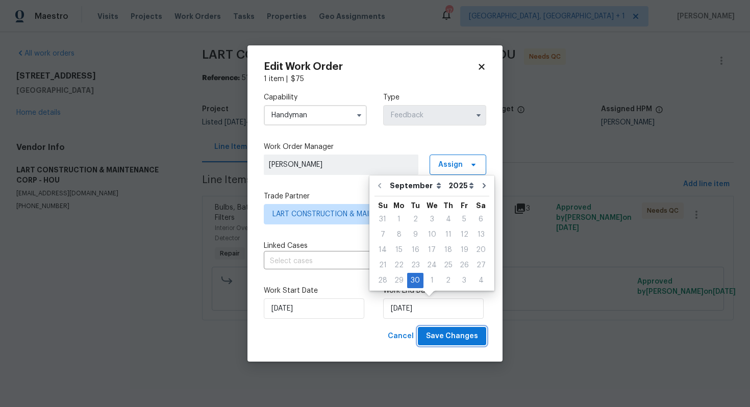
click at [450, 338] on span "Save Changes" at bounding box center [452, 336] width 52 height 13
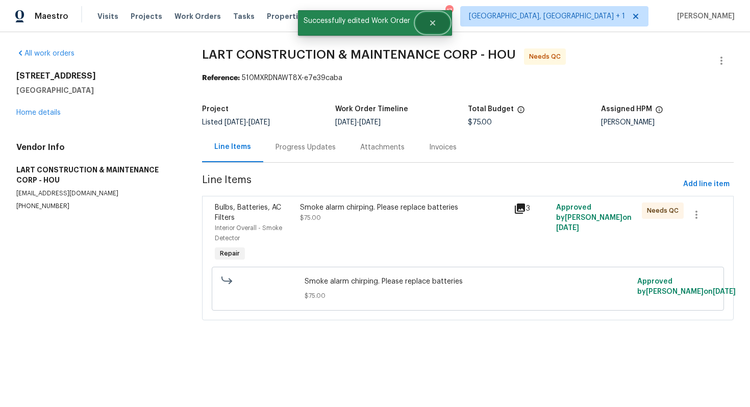
click at [433, 30] on button "Close" at bounding box center [433, 23] width 34 height 20
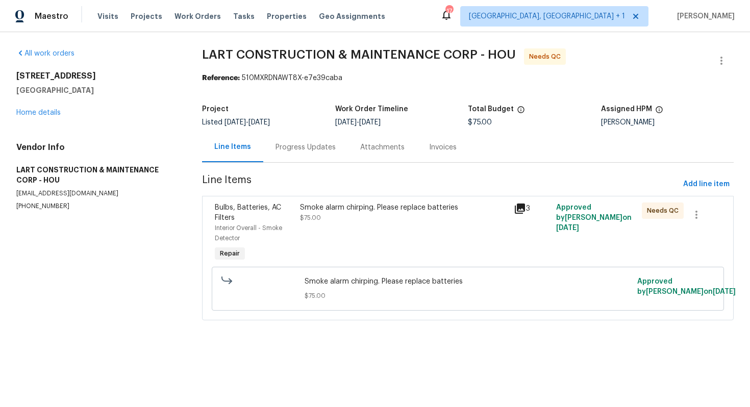
click at [324, 143] on div "Progress Updates" at bounding box center [305, 147] width 60 height 10
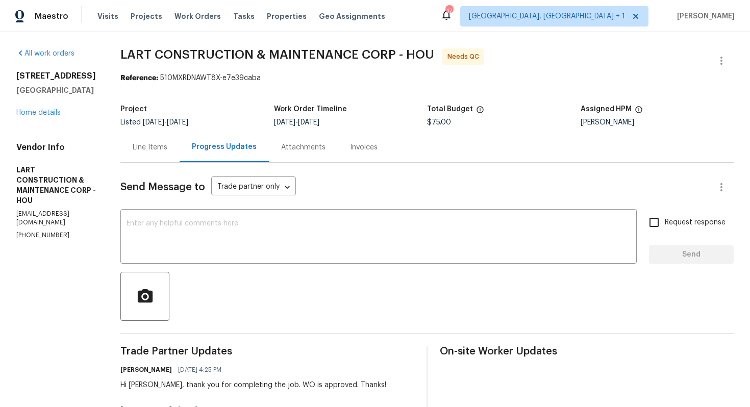
click at [169, 153] on div "Line Items" at bounding box center [149, 147] width 59 height 30
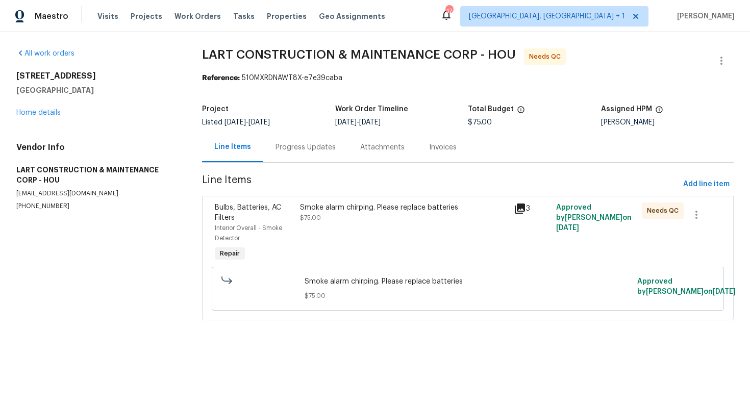
click at [302, 147] on div "Progress Updates" at bounding box center [305, 147] width 60 height 10
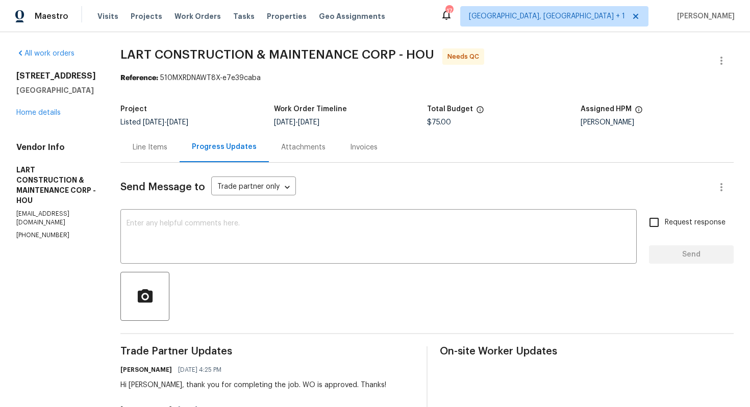
click at [161, 151] on div "Line Items" at bounding box center [150, 147] width 35 height 10
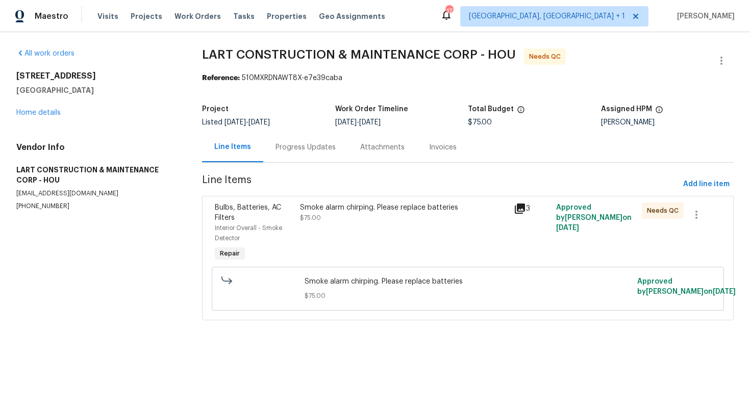
click at [351, 219] on div "Smoke alarm chirping. Please replace batteries $75.00" at bounding box center [403, 213] width 207 height 20
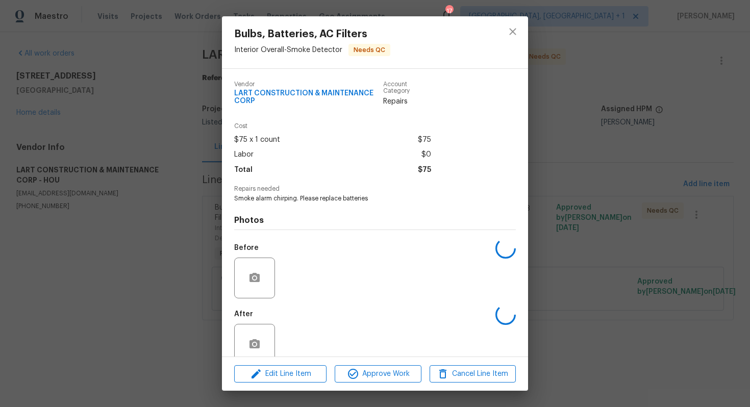
scroll to position [18, 0]
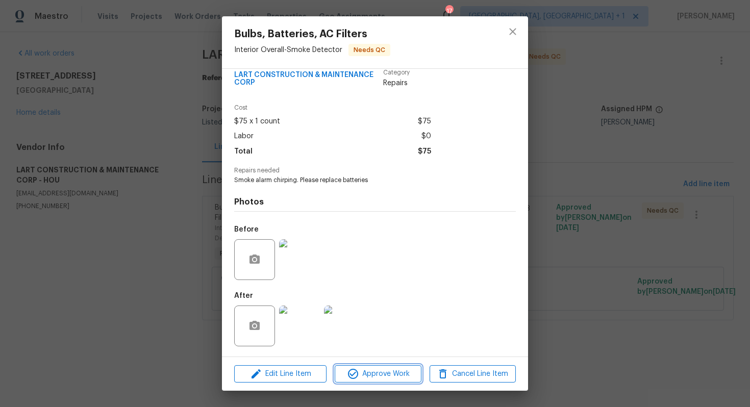
click at [361, 371] on span "Approve Work" at bounding box center [378, 374] width 80 height 13
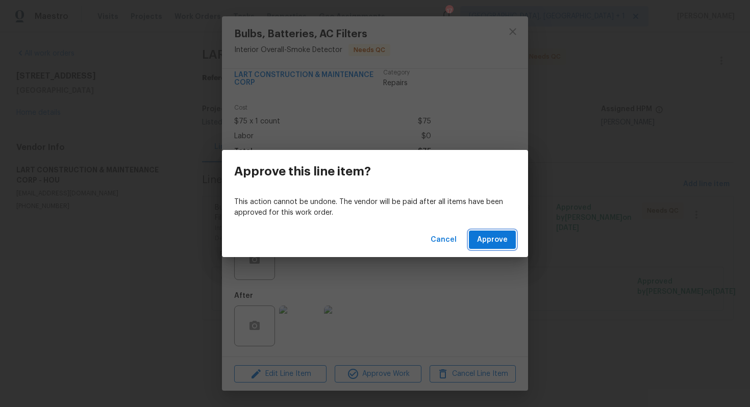
click at [488, 240] on span "Approve" at bounding box center [492, 240] width 31 height 13
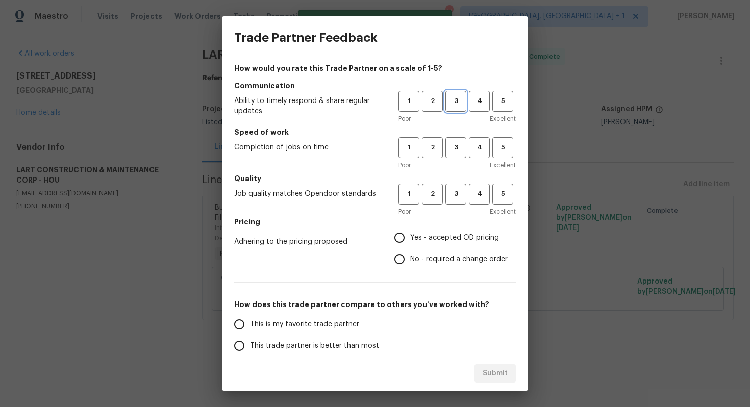
click at [452, 101] on span "3" at bounding box center [455, 101] width 19 height 12
click at [459, 148] on span "3" at bounding box center [455, 148] width 19 height 12
click at [455, 201] on button "3" at bounding box center [455, 194] width 21 height 21
click at [424, 258] on span "No - required a change order" at bounding box center [458, 259] width 97 height 11
click at [410, 258] on input "No - required a change order" at bounding box center [399, 258] width 21 height 21
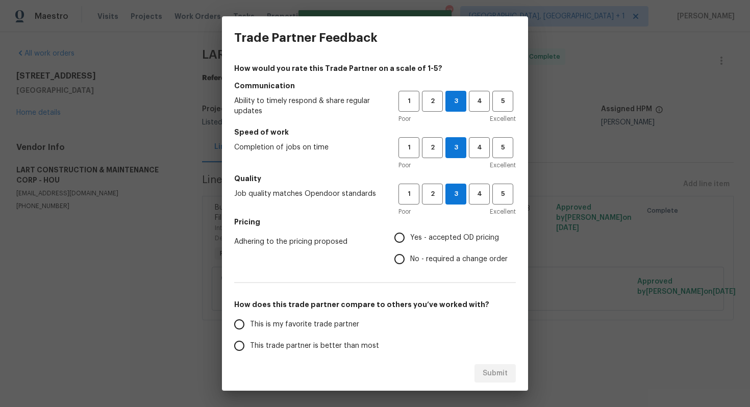
radio input "true"
click at [414, 240] on span "Yes - accepted OD pricing" at bounding box center [454, 238] width 89 height 11
click at [410, 240] on input "Yes - accepted OD pricing" at bounding box center [399, 237] width 21 height 21
radio input "true"
click at [326, 344] on span "This trade partner is better than most" at bounding box center [314, 346] width 129 height 11
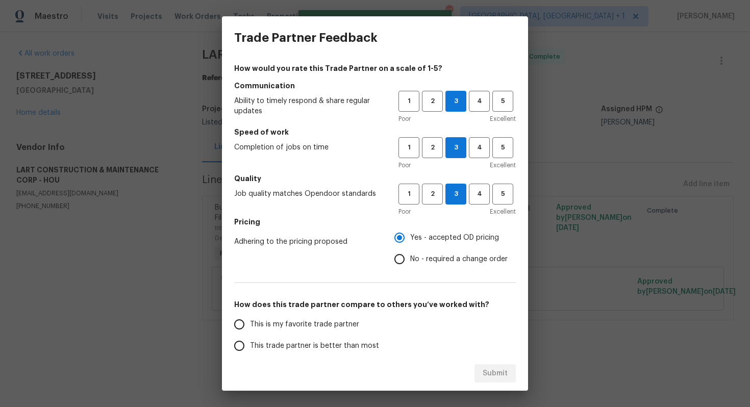
click at [250, 344] on input "This trade partner is better than most" at bounding box center [239, 345] width 21 height 21
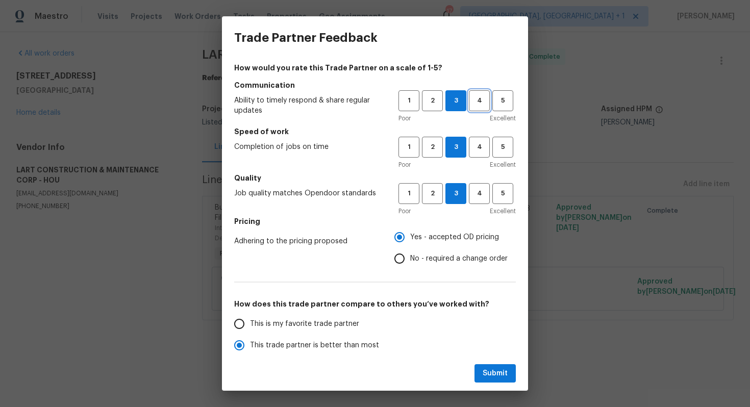
click at [480, 107] on button "4" at bounding box center [479, 100] width 21 height 21
radio input "true"
click at [486, 153] on button "4" at bounding box center [479, 147] width 21 height 21
click at [478, 189] on span "4" at bounding box center [479, 194] width 19 height 12
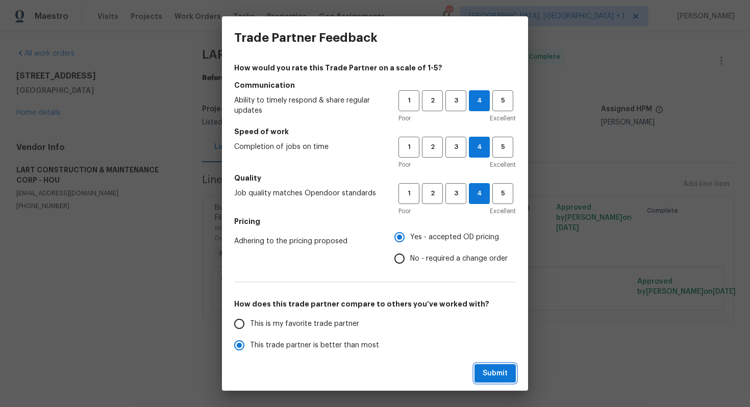
click at [494, 371] on span "Submit" at bounding box center [495, 373] width 25 height 13
radio input "false"
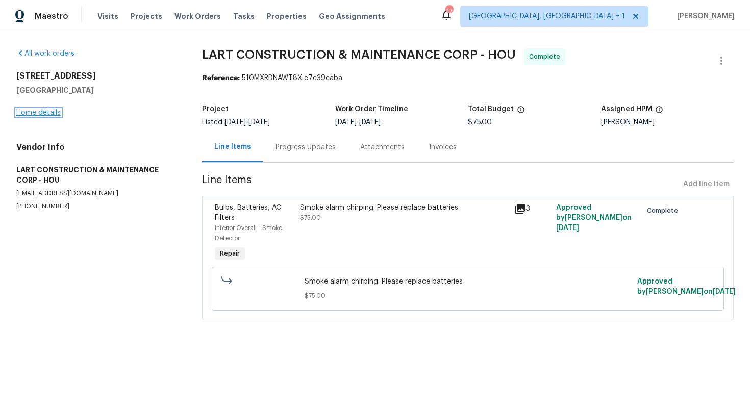
click at [51, 115] on link "Home details" at bounding box center [38, 112] width 44 height 7
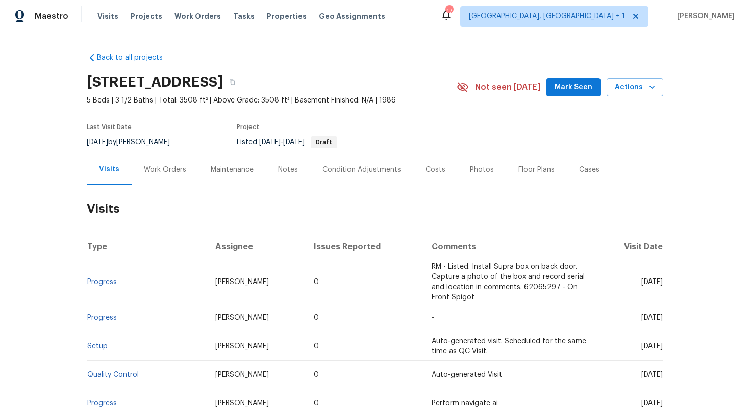
click at [168, 165] on div "Work Orders" at bounding box center [165, 170] width 42 height 10
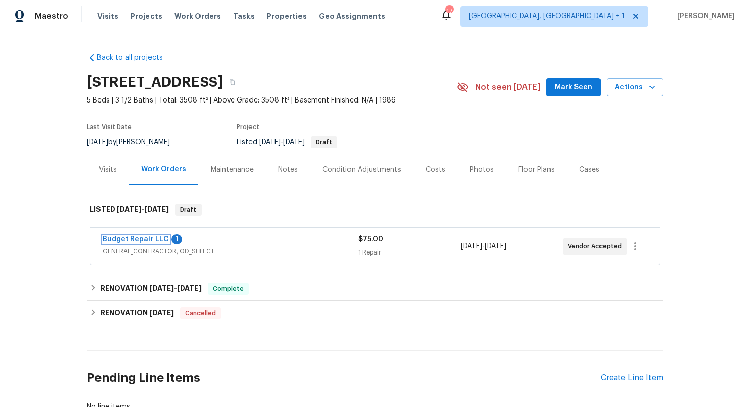
click at [145, 240] on link "Budget Repair LLC" at bounding box center [136, 239] width 66 height 7
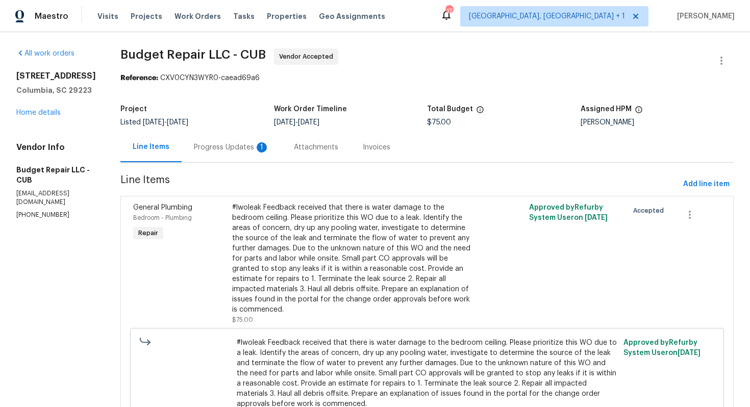
click at [220, 147] on div "Progress Updates 1" at bounding box center [231, 147] width 75 height 10
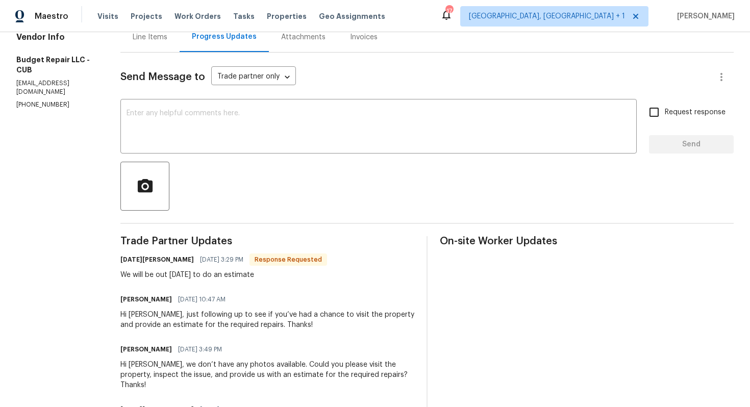
scroll to position [110, 0]
click at [125, 264] on h6 "[DATE][PERSON_NAME]" at bounding box center [156, 260] width 73 height 10
copy h6 "[PERSON_NAME]"
